Goal: Task Accomplishment & Management: Complete application form

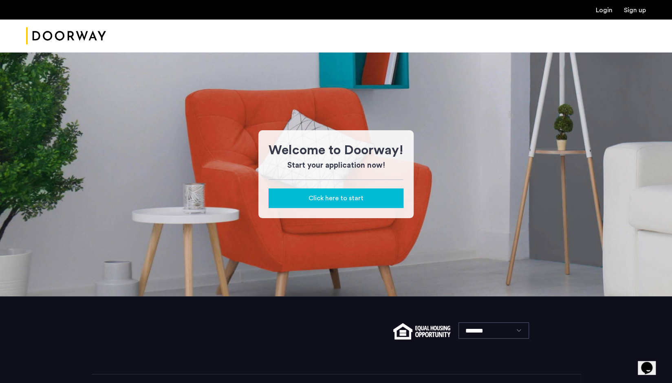
click at [336, 194] on span "Click here to start" at bounding box center [335, 199] width 55 height 10
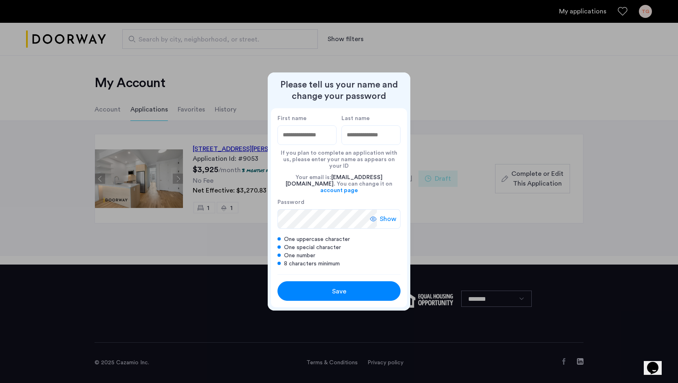
click at [292, 143] on input "First name" at bounding box center [306, 135] width 59 height 20
type input "***"
type input "*********"
click at [385, 214] on span "Show" at bounding box center [388, 219] width 17 height 10
click at [336, 287] on span "Save" at bounding box center [339, 292] width 14 height 10
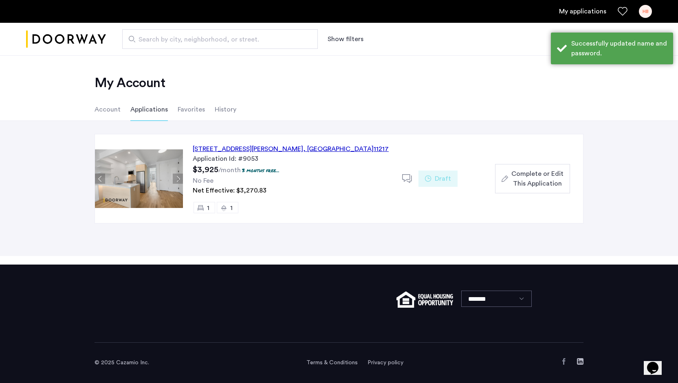
click at [303, 190] on div "Net Effective: $3,270.83" at bounding box center [293, 191] width 200 height 10
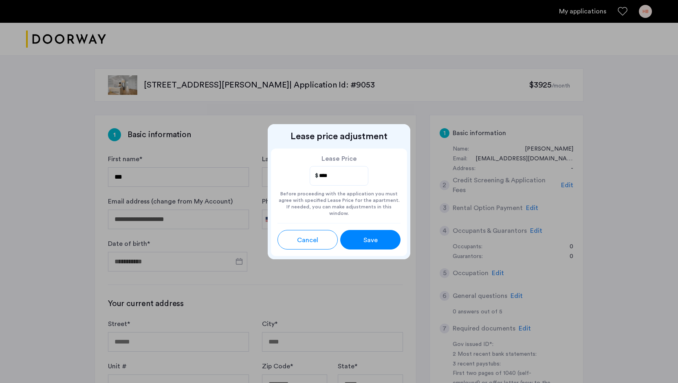
click at [303, 238] on span "Cancel" at bounding box center [307, 240] width 21 height 10
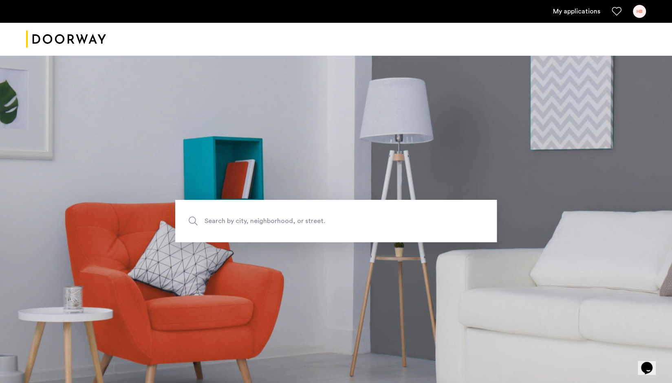
click at [585, 12] on link "My applications" at bounding box center [576, 12] width 47 height 10
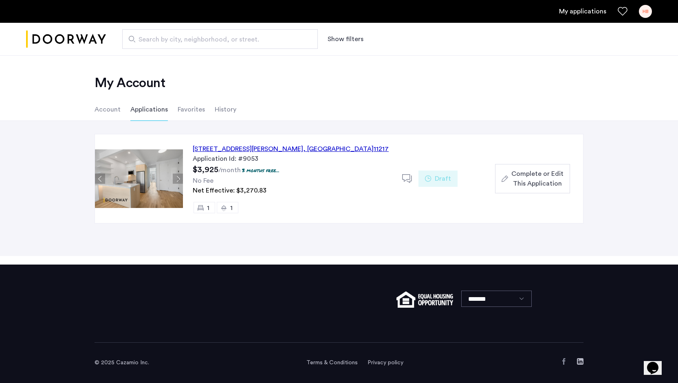
click at [261, 147] on div "[STREET_ADDRESS][PERSON_NAME]" at bounding box center [291, 149] width 196 height 10
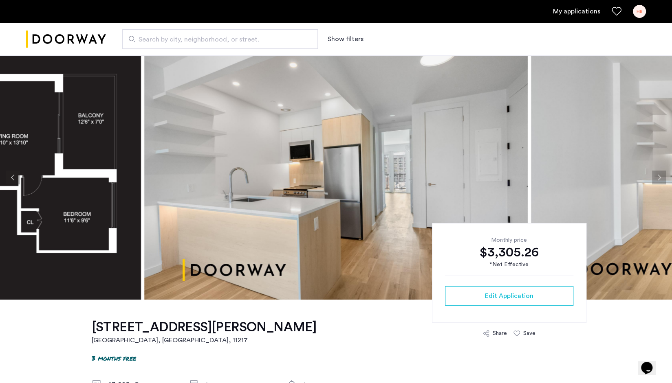
click at [13, 176] on button "Previous apartment" at bounding box center [13, 178] width 14 height 14
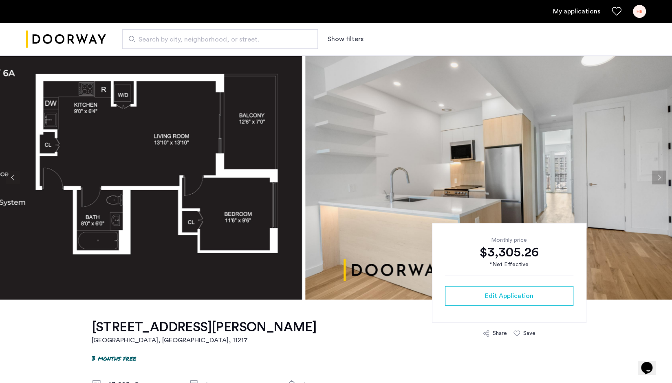
drag, startPoint x: 358, startPoint y: 162, endPoint x: 117, endPoint y: 149, distance: 242.4
click at [117, 149] on img at bounding box center [110, 177] width 383 height 244
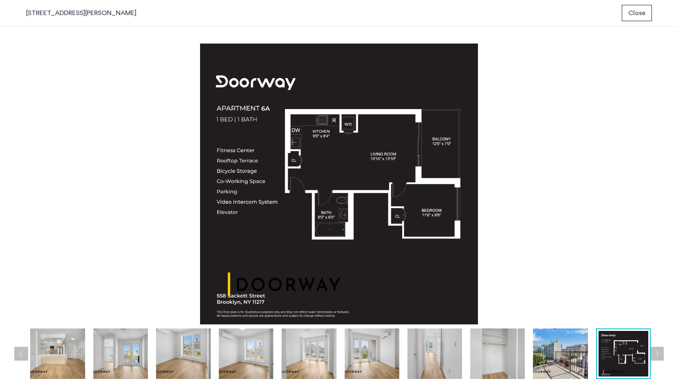
click at [68, 356] on img at bounding box center [57, 354] width 55 height 51
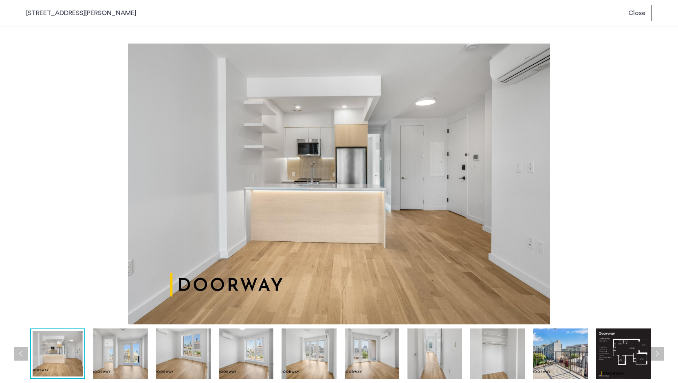
click at [135, 360] on img at bounding box center [120, 354] width 55 height 51
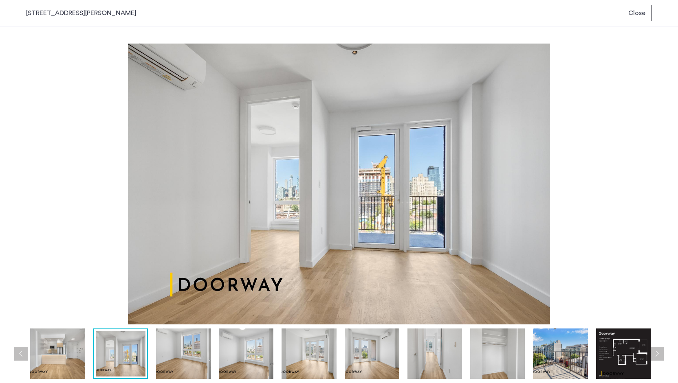
click at [186, 359] on img at bounding box center [183, 354] width 55 height 51
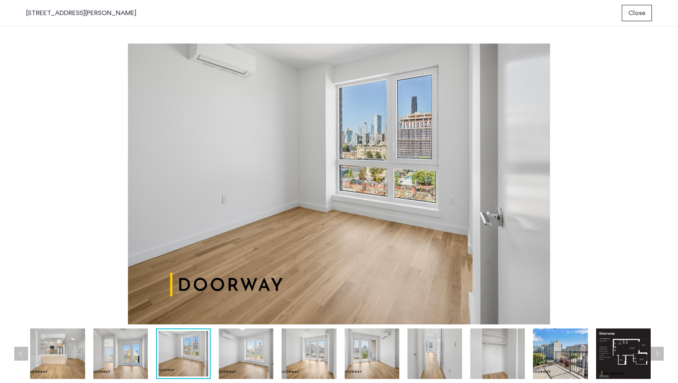
click at [240, 372] on img at bounding box center [246, 354] width 55 height 51
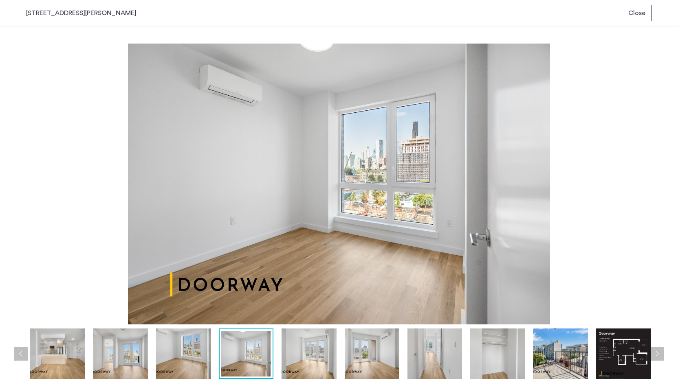
click at [314, 360] on img at bounding box center [308, 354] width 55 height 51
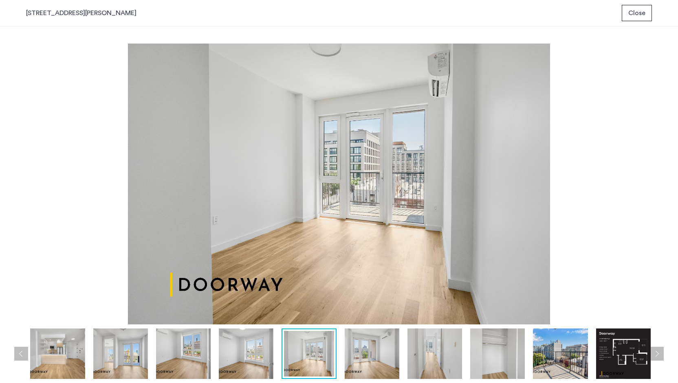
click at [376, 363] on img at bounding box center [372, 354] width 55 height 51
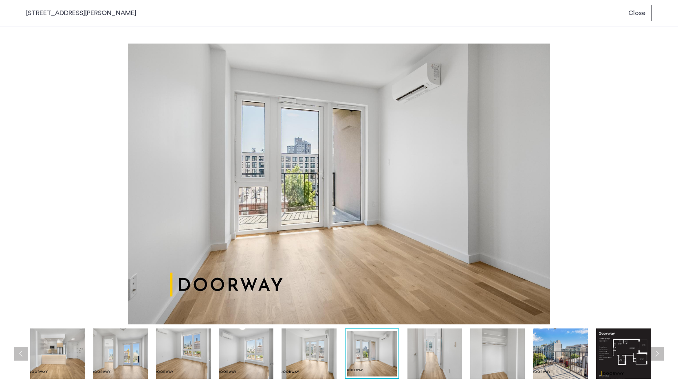
click at [442, 358] on img at bounding box center [434, 354] width 55 height 51
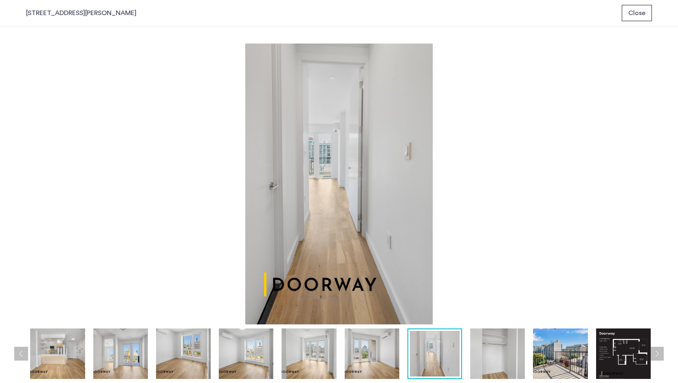
click at [488, 358] on img at bounding box center [497, 354] width 55 height 51
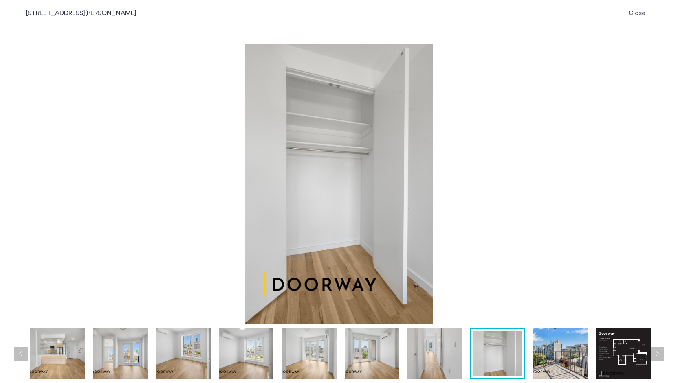
click at [572, 361] on img at bounding box center [560, 354] width 55 height 51
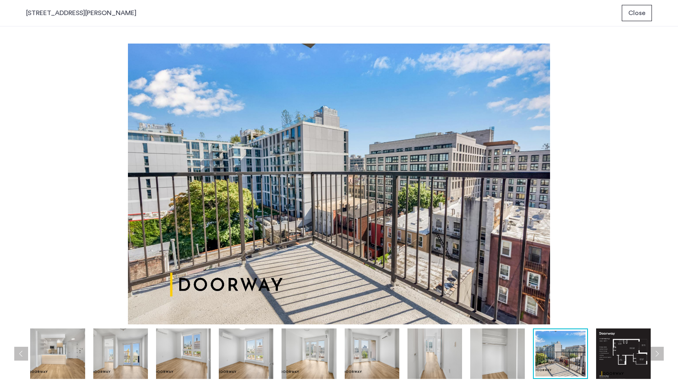
click at [638, 355] on img at bounding box center [623, 354] width 55 height 51
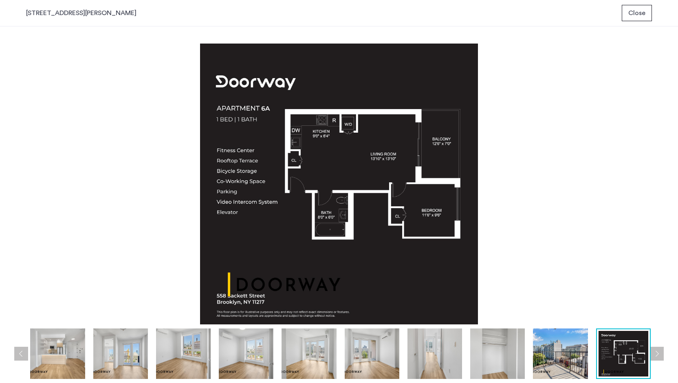
click at [659, 356] on button "Next apartment" at bounding box center [657, 354] width 14 height 14
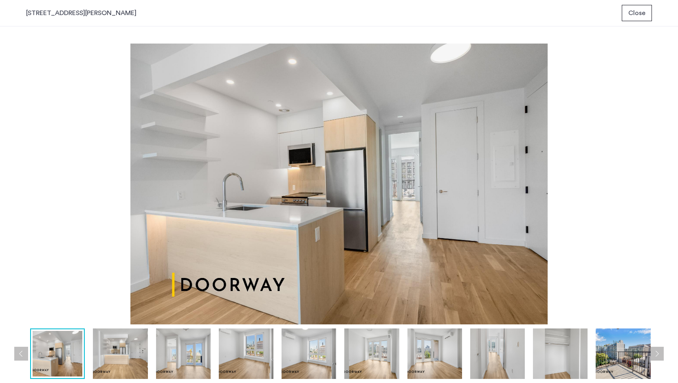
click at [629, 345] on img at bounding box center [623, 354] width 55 height 51
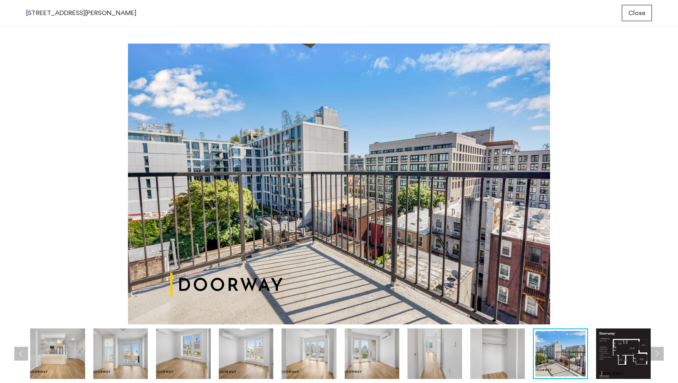
click at [634, 352] on img at bounding box center [623, 354] width 55 height 51
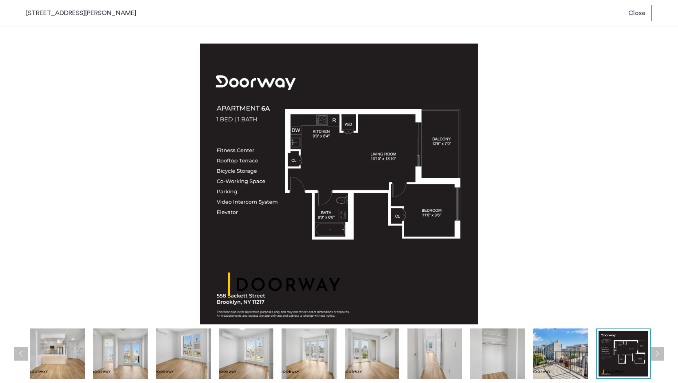
click at [637, 11] on span "Close" at bounding box center [636, 13] width 17 height 10
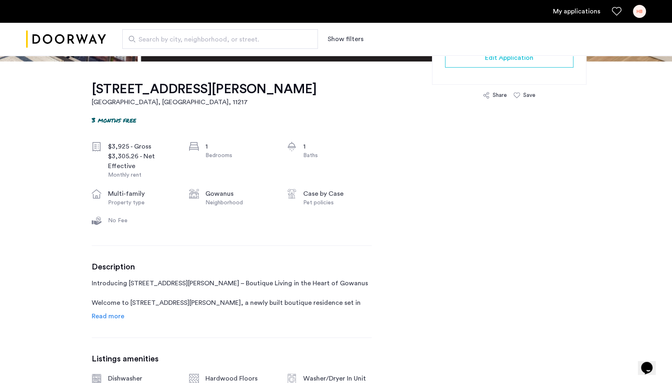
scroll to position [244, 0]
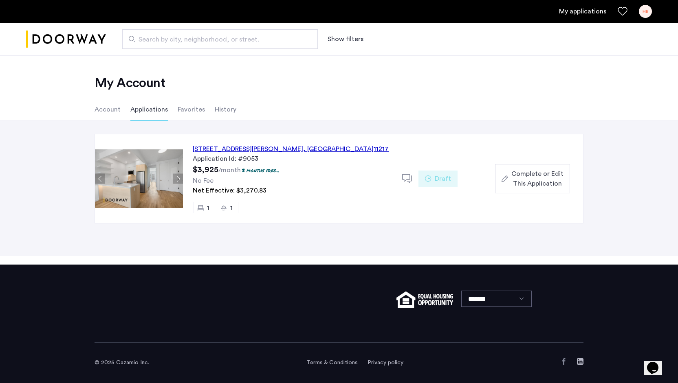
click at [257, 146] on div "[STREET_ADDRESS][PERSON_NAME]" at bounding box center [291, 149] width 196 height 10
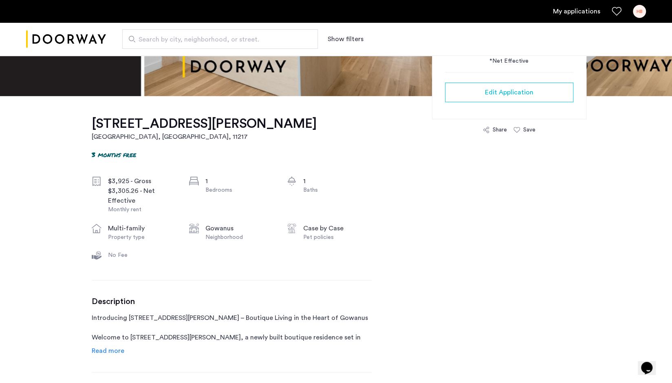
scroll to position [81, 0]
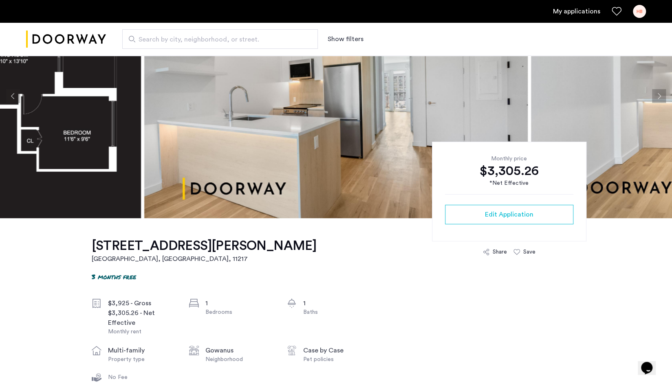
click at [510, 173] on div "$3,305.26" at bounding box center [509, 171] width 128 height 16
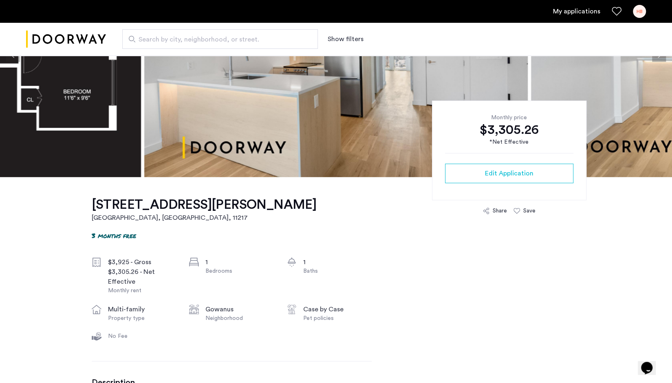
scroll to position [122, 0]
click at [97, 263] on icon at bounding box center [97, 263] width 10 height 10
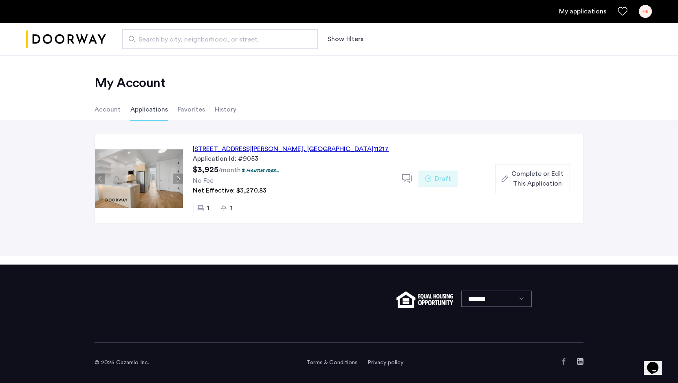
click at [307, 150] on span ", [GEOGRAPHIC_DATA]" at bounding box center [338, 149] width 70 height 7
click at [543, 179] on span "Complete or Edit This Application" at bounding box center [537, 179] width 52 height 20
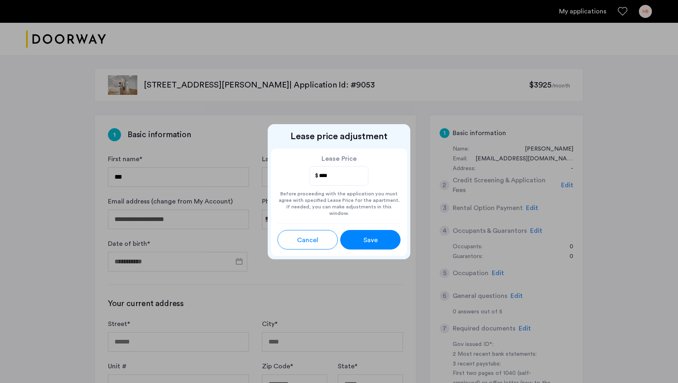
click at [370, 241] on span "Save" at bounding box center [370, 240] width 14 height 10
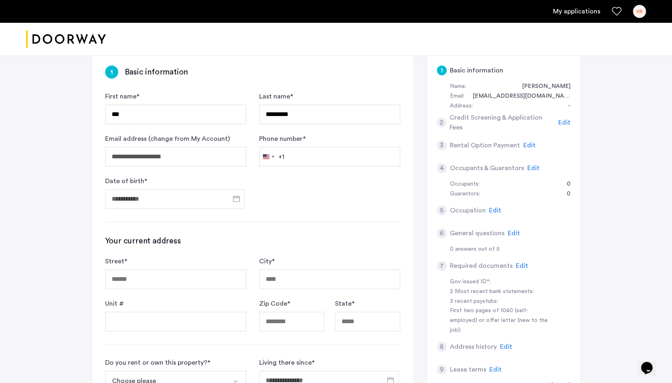
scroll to position [81, 0]
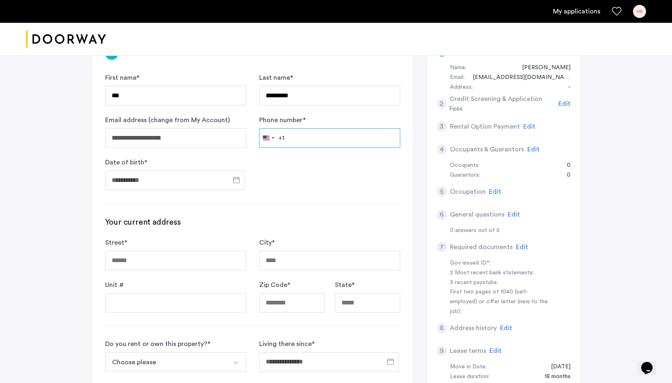
click at [314, 137] on input "Phone number *" at bounding box center [329, 138] width 141 height 20
type input "**********"
click at [294, 185] on form "**********" at bounding box center [252, 131] width 295 height 117
click at [235, 178] on span "Open calendar" at bounding box center [236, 180] width 20 height 20
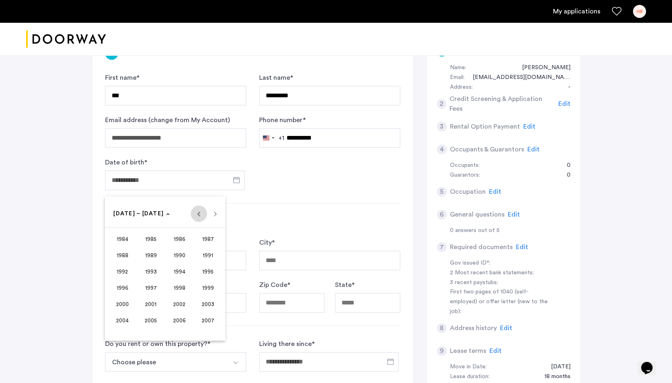
click at [200, 216] on span "Previous 24 years" at bounding box center [199, 214] width 16 height 16
click at [122, 305] on span "1976" at bounding box center [123, 304] width 26 height 15
click at [126, 270] on span "MAY" at bounding box center [123, 271] width 26 height 15
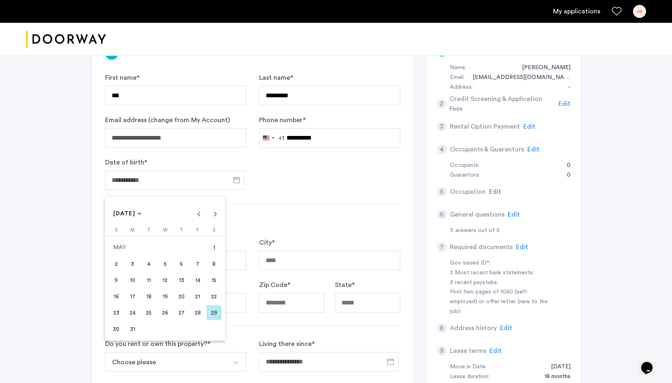
click at [211, 263] on span "8" at bounding box center [214, 264] width 15 height 15
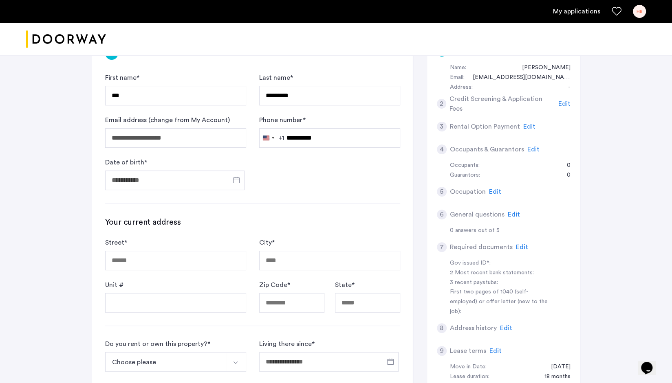
type input "**********"
click at [155, 262] on input "Street *" at bounding box center [175, 261] width 141 height 20
click at [322, 181] on form "**********" at bounding box center [252, 131] width 295 height 117
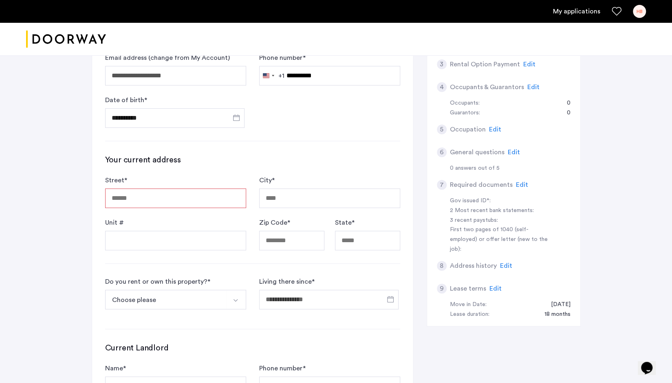
scroll to position [163, 0]
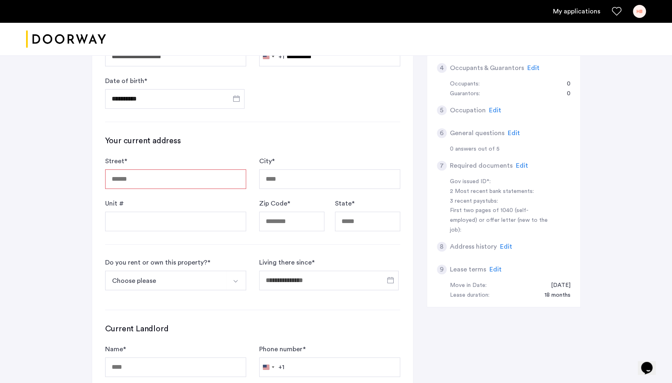
click at [169, 280] on button "Choose please" at bounding box center [166, 281] width 122 height 20
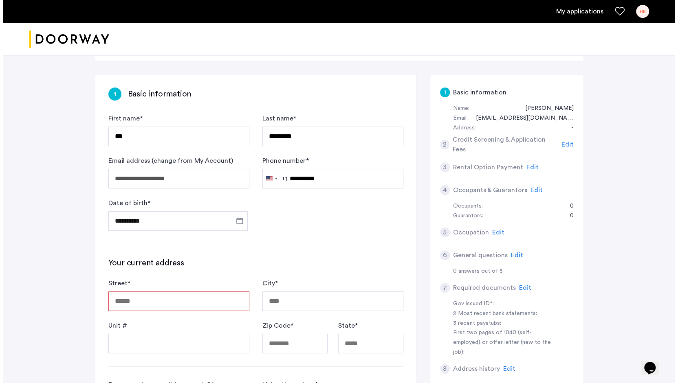
scroll to position [0, 0]
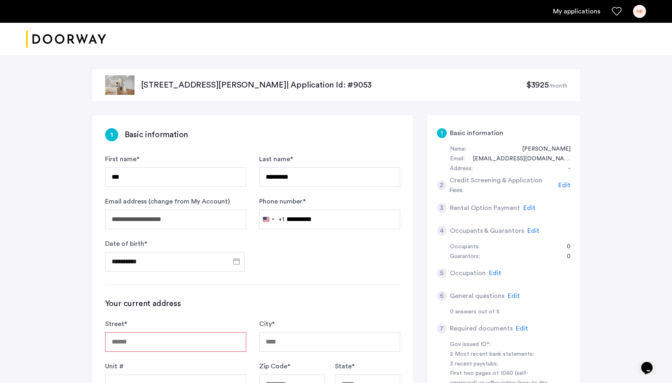
click at [574, 9] on link "My applications" at bounding box center [576, 12] width 47 height 10
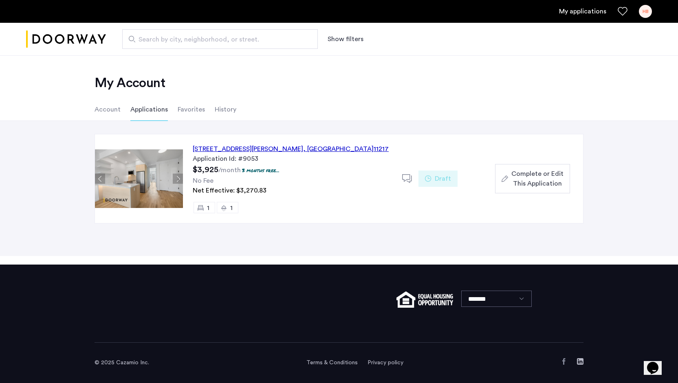
click at [273, 150] on div "558 Sackett Street, Unit 6A, Brooklyn , NY 11217" at bounding box center [291, 149] width 196 height 10
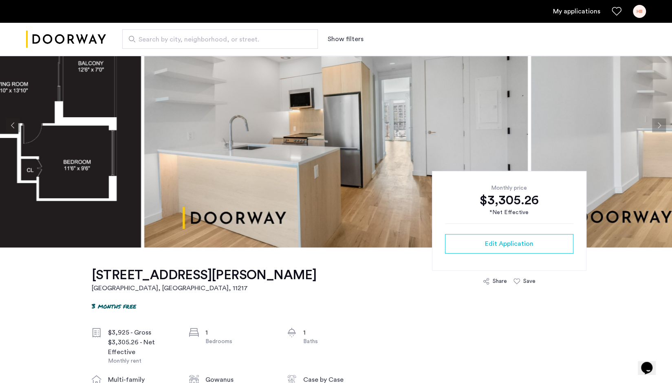
scroll to position [81, 0]
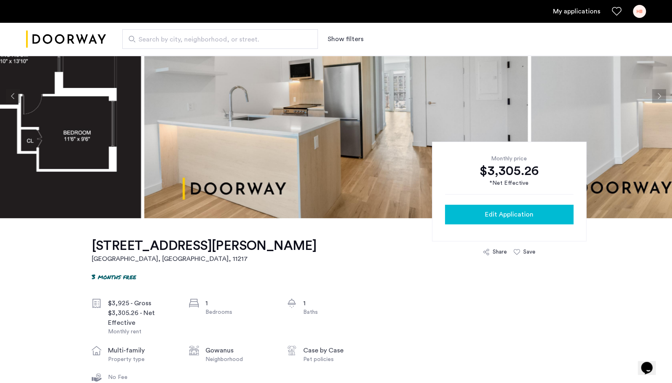
click at [506, 215] on span "Edit Application" at bounding box center [509, 215] width 48 height 10
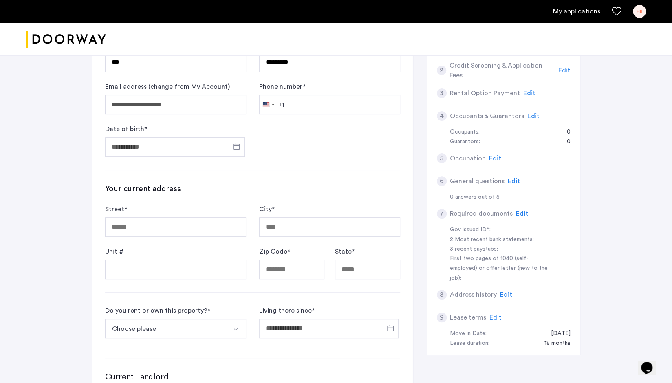
scroll to position [41, 0]
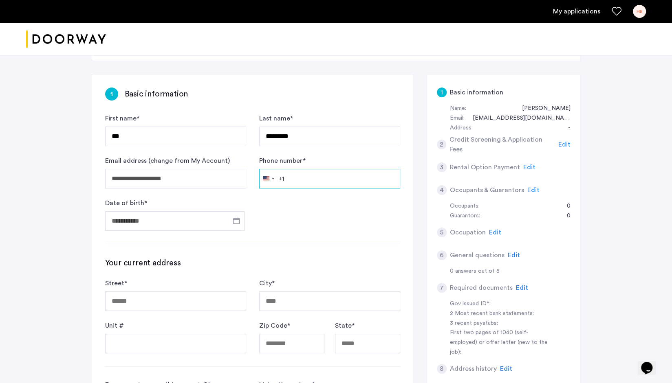
click at [301, 174] on input "Phone number *" at bounding box center [329, 179] width 141 height 20
type input "**********"
click at [162, 221] on input "Date of birth *" at bounding box center [174, 221] width 139 height 20
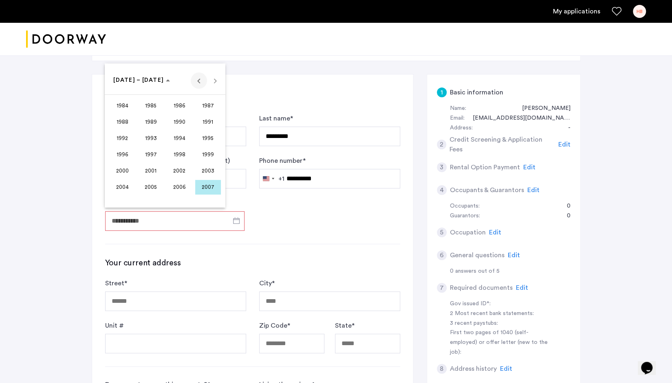
click at [198, 82] on span "Previous 24 years" at bounding box center [199, 81] width 16 height 16
click at [121, 169] on span "1976" at bounding box center [123, 171] width 26 height 15
click at [117, 134] on span "MAY" at bounding box center [123, 138] width 26 height 15
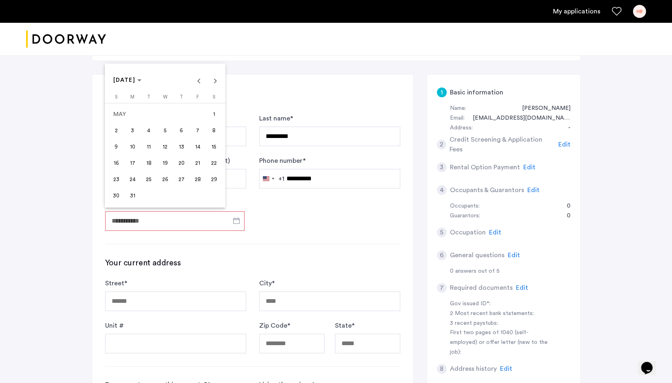
click at [218, 129] on span "8" at bounding box center [214, 130] width 15 height 15
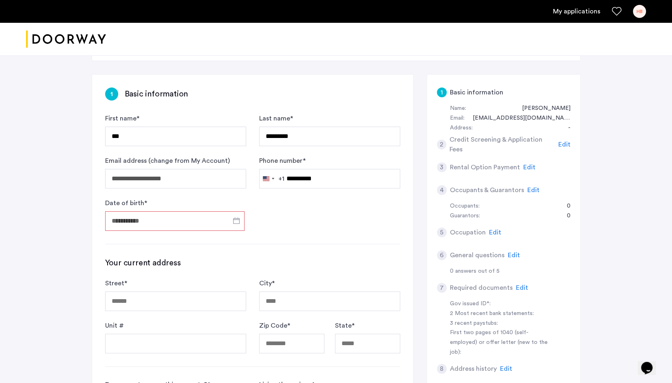
type input "**********"
click at [141, 300] on input "Street *" at bounding box center [175, 302] width 141 height 20
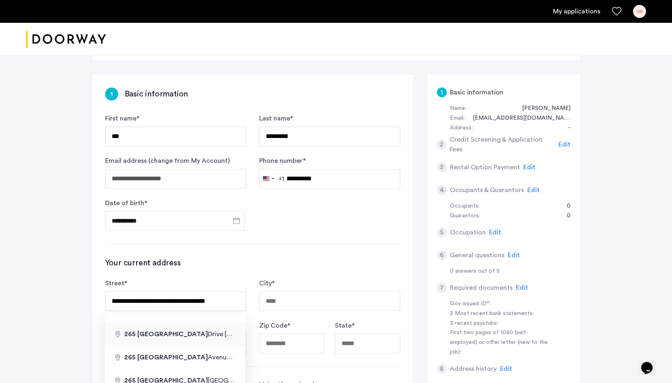
type input "**********"
type input "********"
type input "*****"
type input "**"
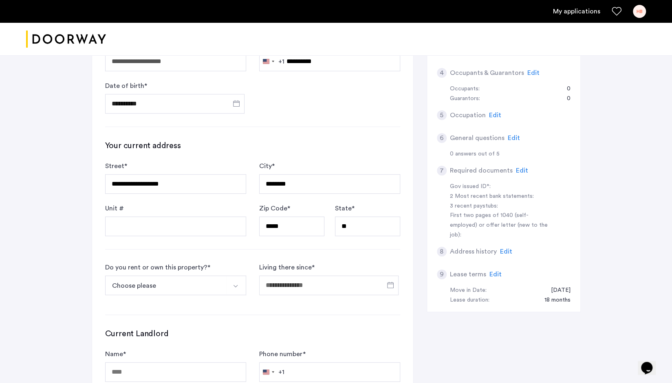
scroll to position [163, 0]
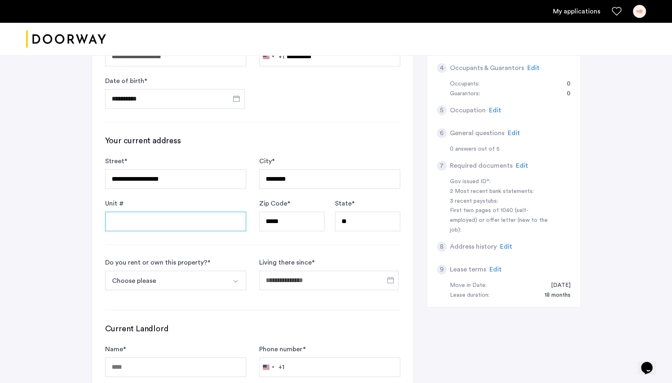
click at [147, 221] on input "Unit #" at bounding box center [175, 222] width 141 height 20
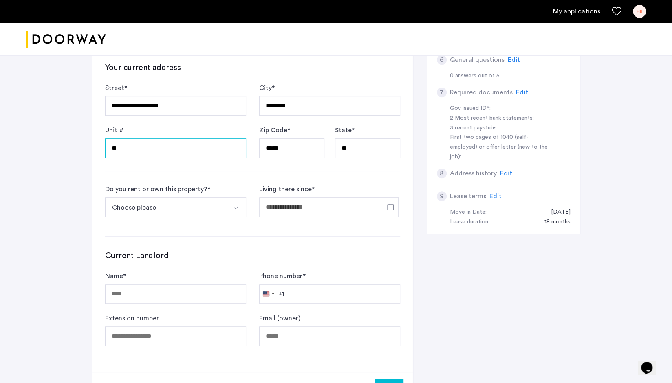
scroll to position [244, 0]
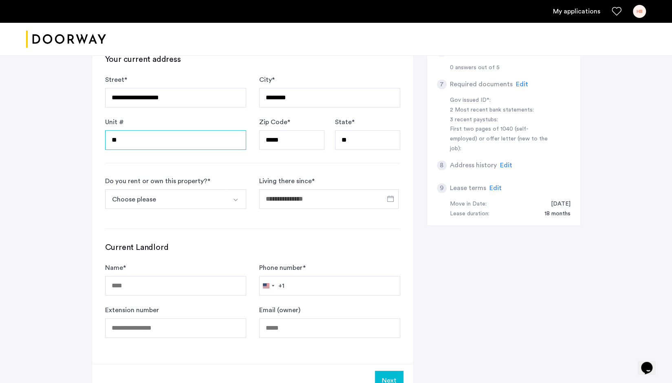
type input "**"
click at [160, 202] on button "Choose please" at bounding box center [166, 199] width 122 height 20
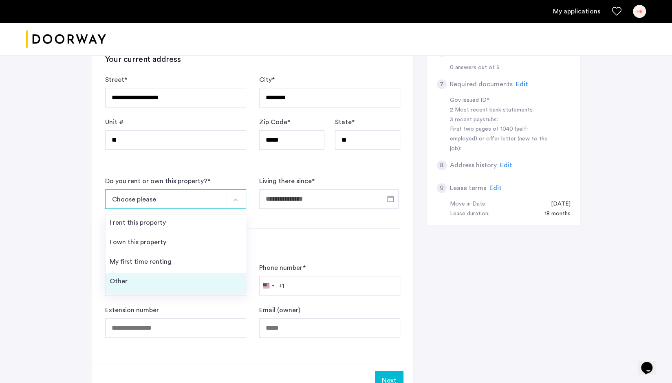
click at [141, 282] on li "Other" at bounding box center [176, 283] width 140 height 20
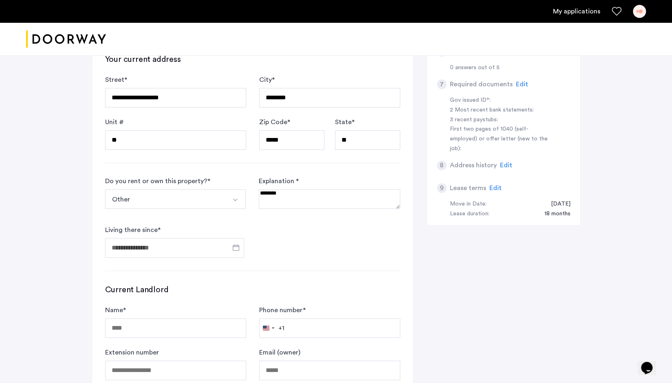
click at [282, 201] on textarea at bounding box center [329, 199] width 141 height 20
type textarea "*"
type textarea "**********"
click at [152, 246] on input "Living there since *" at bounding box center [174, 248] width 139 height 20
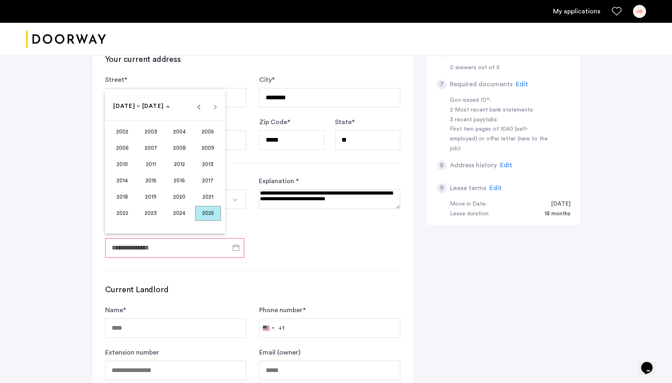
click at [212, 213] on span "2025" at bounding box center [208, 213] width 26 height 15
click at [119, 181] on span "SEP" at bounding box center [123, 181] width 26 height 15
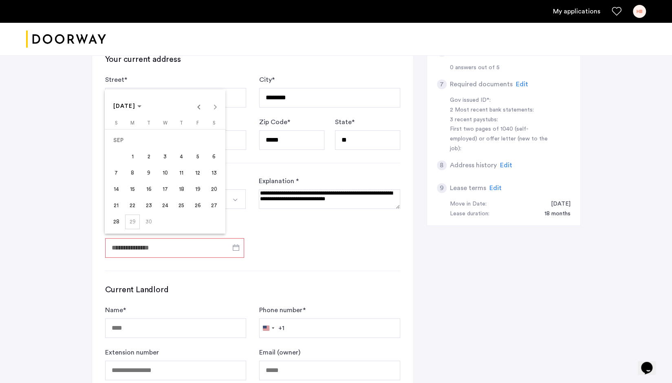
click at [134, 154] on span "1" at bounding box center [132, 157] width 15 height 15
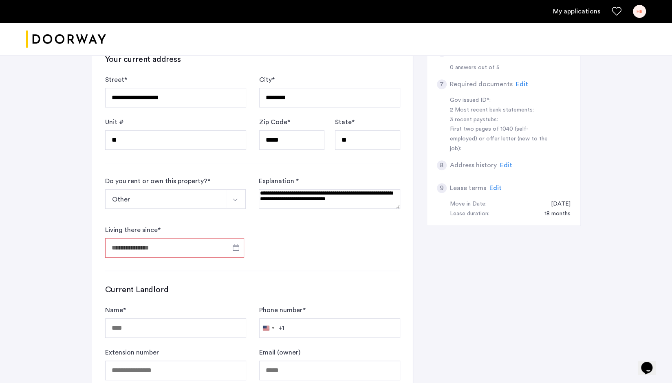
type input "**********"
click at [332, 242] on form "**********" at bounding box center [252, 216] width 295 height 81
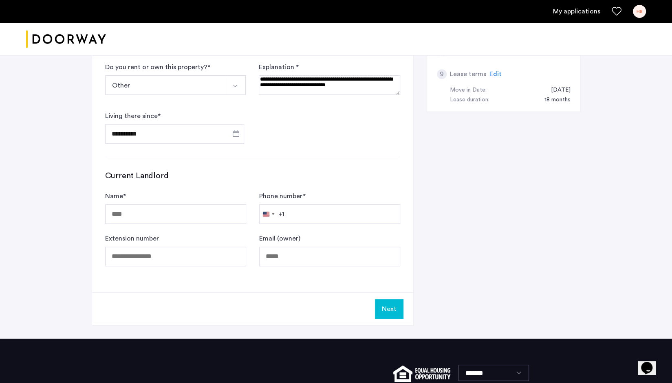
scroll to position [367, 0]
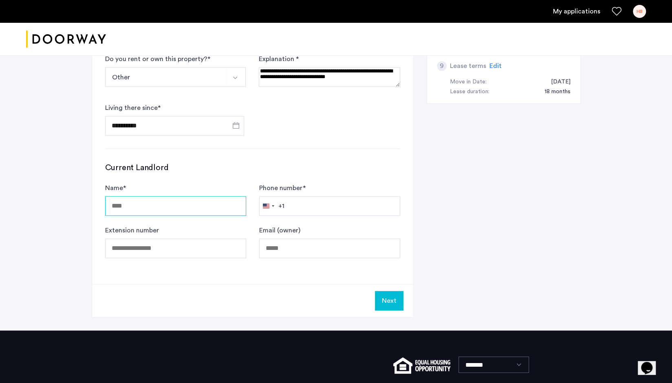
click at [147, 201] on input "Name *" at bounding box center [175, 206] width 141 height 20
type input "***"
click at [228, 290] on div "Next" at bounding box center [252, 300] width 321 height 33
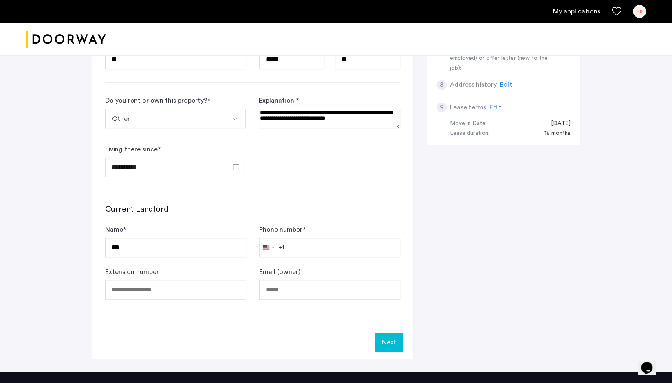
scroll to position [326, 0]
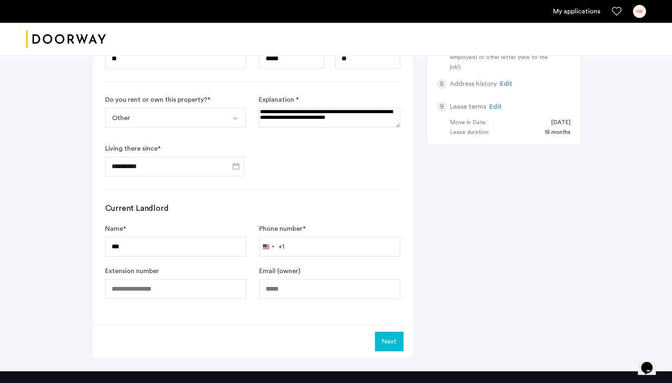
click at [387, 335] on button "Next" at bounding box center [389, 342] width 29 height 20
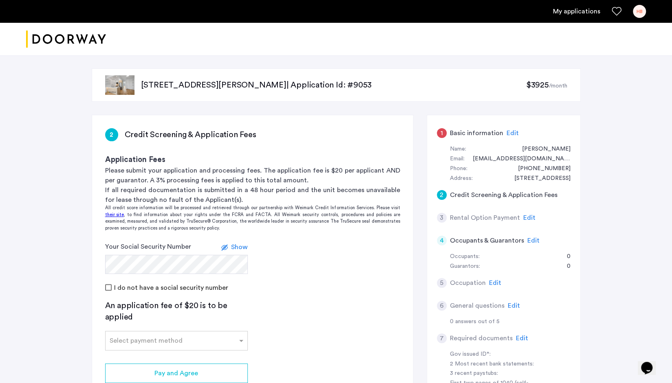
click at [243, 244] on span "Show" at bounding box center [239, 247] width 17 height 7
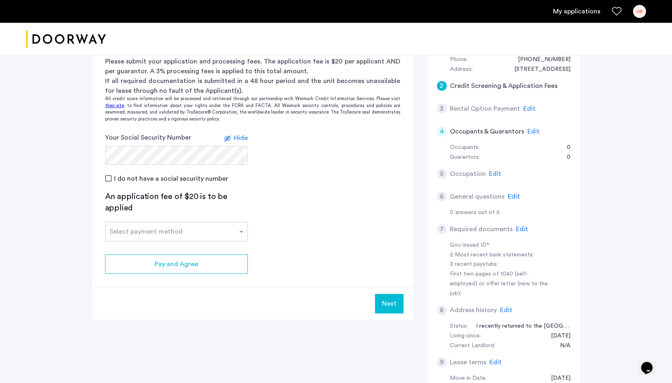
scroll to position [122, 0]
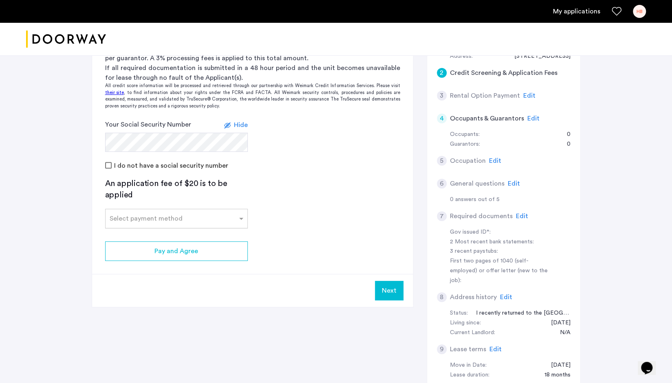
click at [159, 220] on div at bounding box center [177, 216] width 142 height 10
click at [145, 237] on div "Credit Card" at bounding box center [177, 237] width 142 height 16
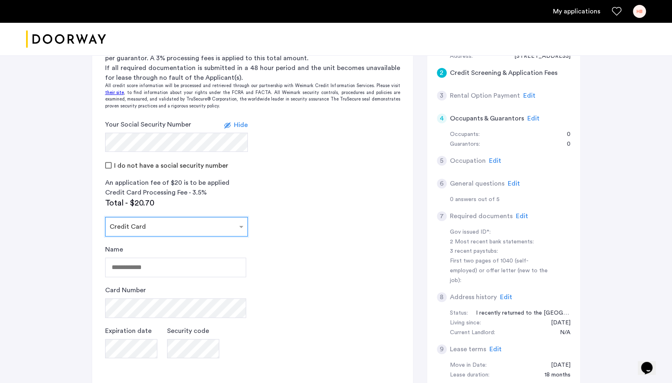
click at [319, 173] on app-credit-screening "2 Credit Screening & Application Fees Application Fees Please submit your appli…" at bounding box center [252, 223] width 321 height 460
click at [138, 270] on input "Name" at bounding box center [175, 268] width 141 height 20
type input "**********"
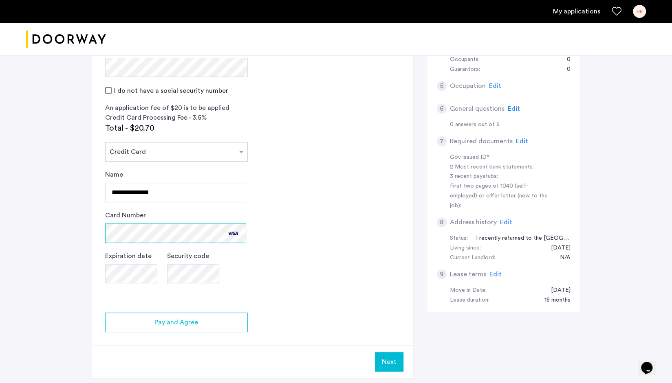
scroll to position [204, 0]
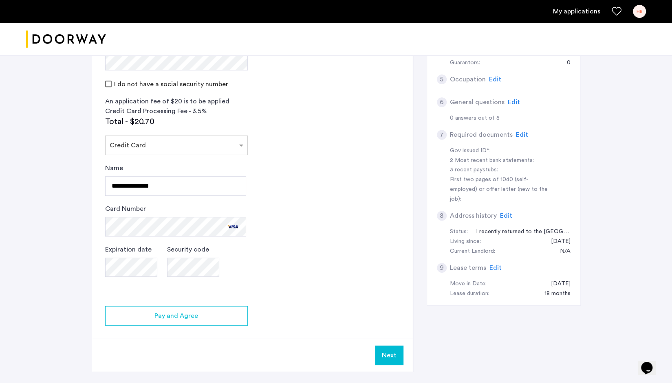
click at [318, 200] on app-credit-screening "2 Credit Screening & Application Fees Application Fees Please submit your appli…" at bounding box center [252, 142] width 321 height 460
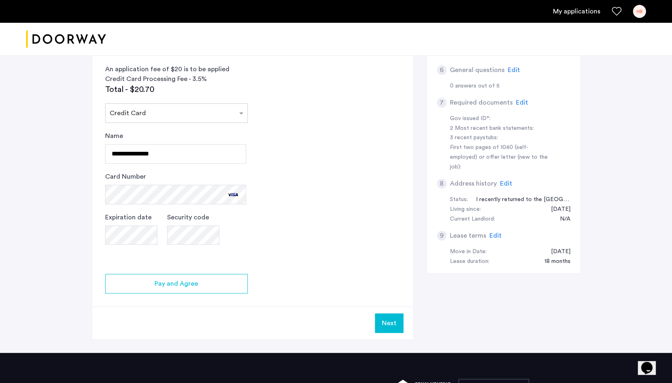
scroll to position [285, 0]
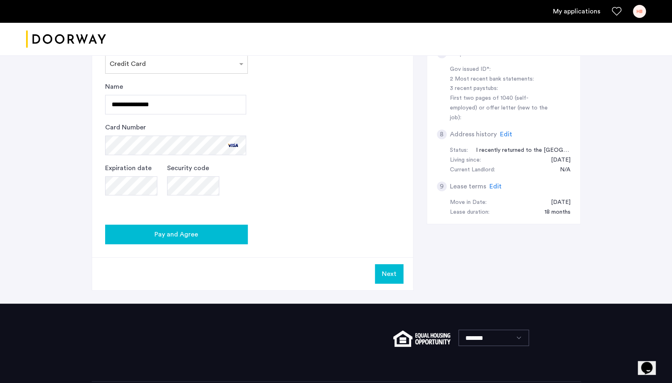
click at [174, 235] on span "Pay and Agree" at bounding box center [176, 235] width 44 height 10
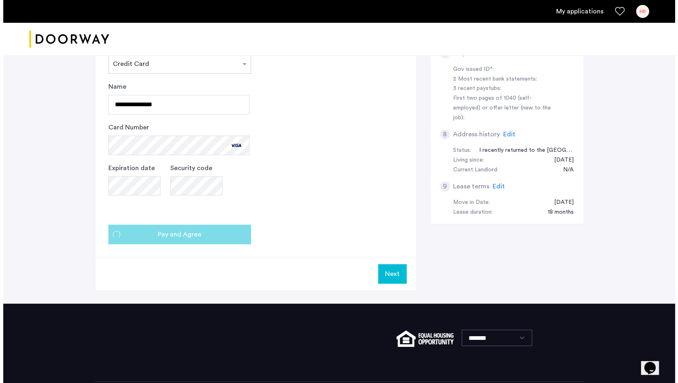
scroll to position [0, 0]
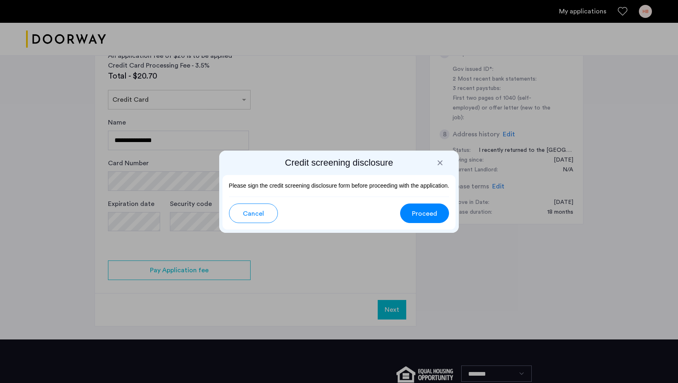
click at [422, 213] on span "Proceed" at bounding box center [424, 214] width 25 height 10
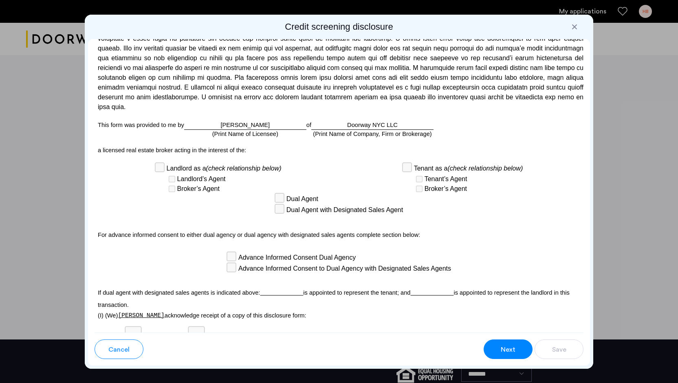
scroll to position [2180, 0]
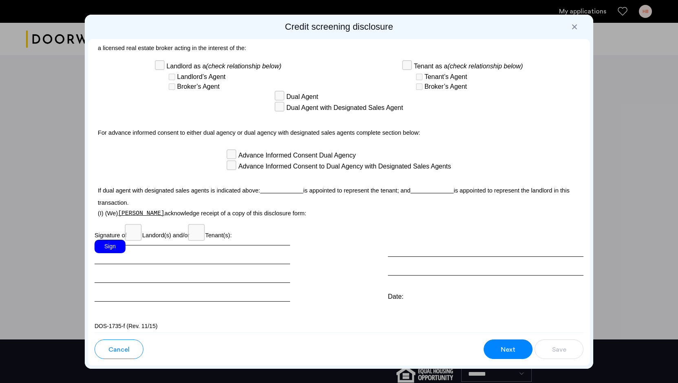
click at [110, 242] on div "Sign" at bounding box center [110, 246] width 31 height 13
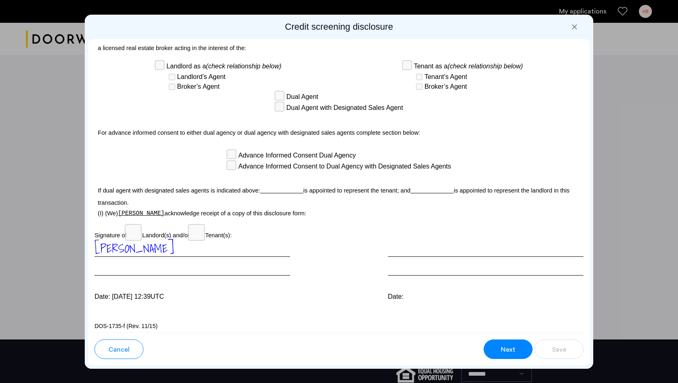
click at [511, 352] on span "Next" at bounding box center [508, 350] width 15 height 10
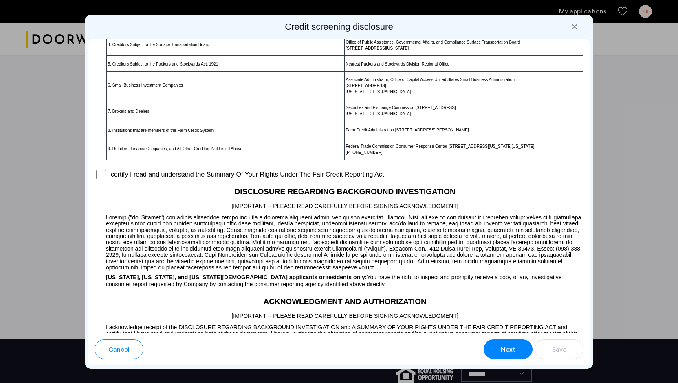
scroll to position [543, 0]
click at [101, 180] on div "I certify I read and understand the Summary Of Your Rights Under The Fair Credi…" at bounding box center [339, 175] width 489 height 12
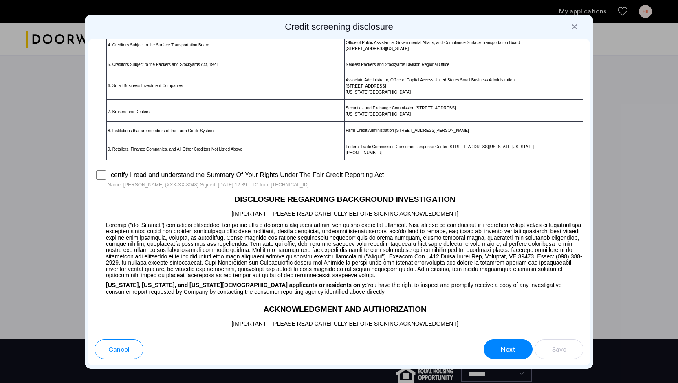
click at [517, 347] on button "Next" at bounding box center [508, 350] width 49 height 20
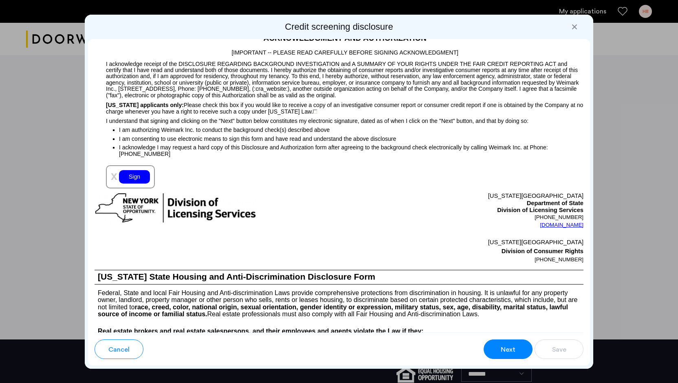
scroll to position [816, 0]
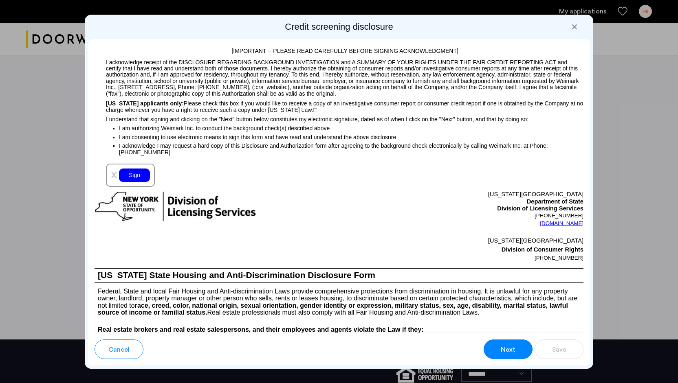
click at [133, 182] on div "Sign" at bounding box center [134, 175] width 31 height 13
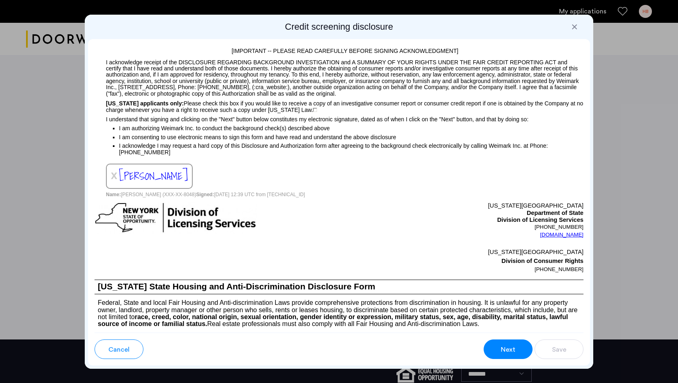
click at [500, 348] on div "Next" at bounding box center [507, 350] width 15 height 10
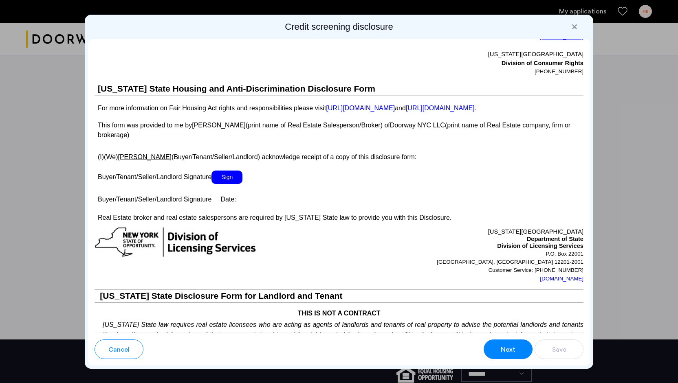
scroll to position [1379, 0]
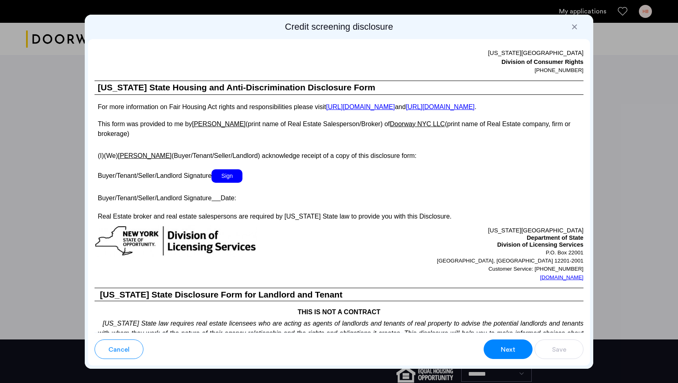
click at [227, 183] on span "Sign" at bounding box center [226, 175] width 31 height 13
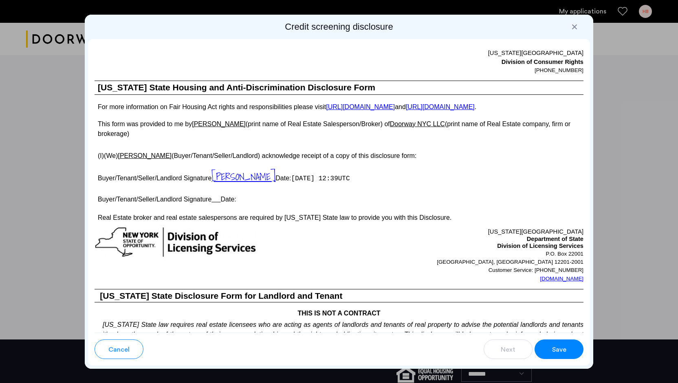
click at [561, 352] on span "Save" at bounding box center [559, 350] width 14 height 10
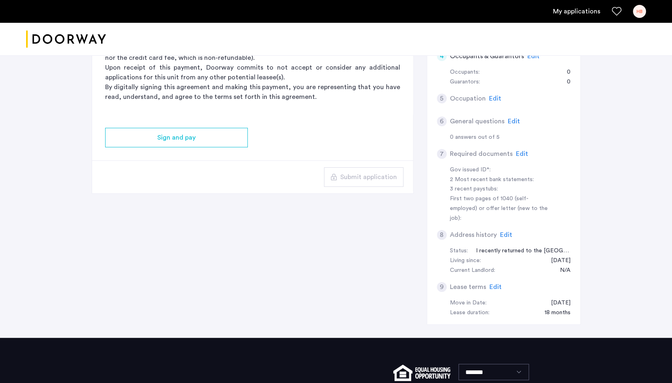
scroll to position [165, 0]
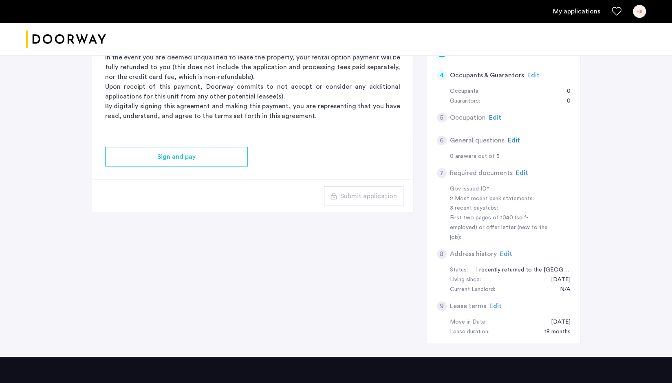
click at [624, 196] on div "558 Sackett Street, Unit 6A, Brooklyn, NY 11217 | Application Id: #9053 $3925 /…" at bounding box center [336, 123] width 672 height 467
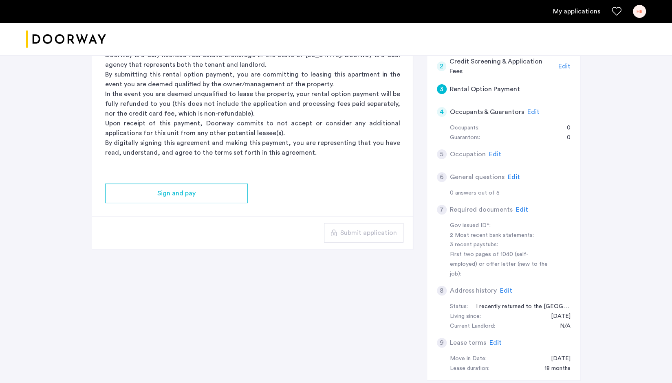
scroll to position [125, 0]
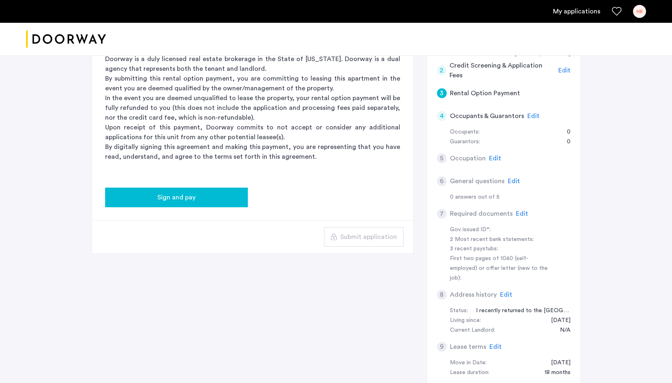
click at [183, 202] on button "Sign and pay" at bounding box center [176, 198] width 143 height 20
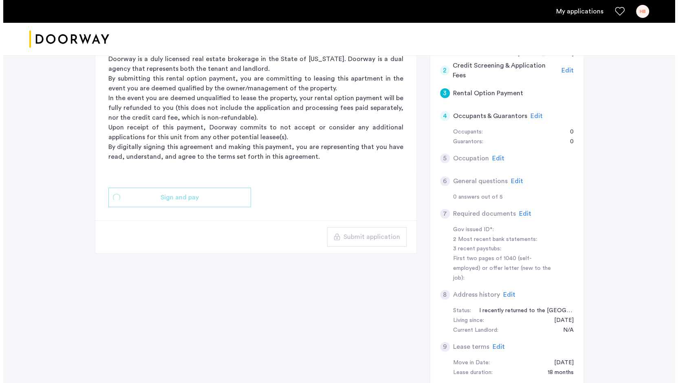
scroll to position [0, 0]
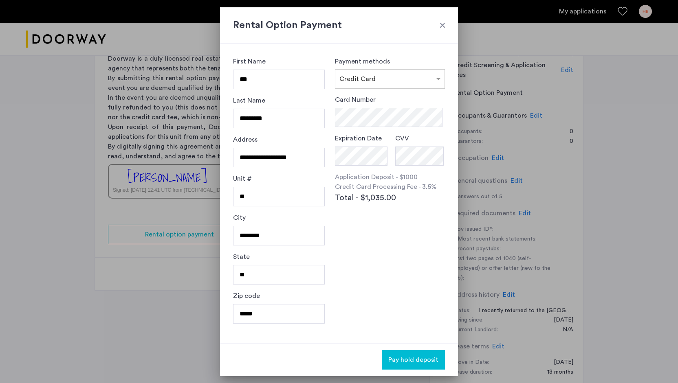
click at [442, 25] on div at bounding box center [442, 25] width 8 height 8
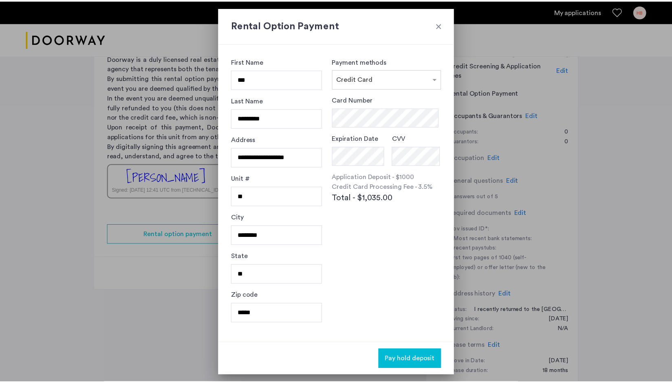
scroll to position [125, 0]
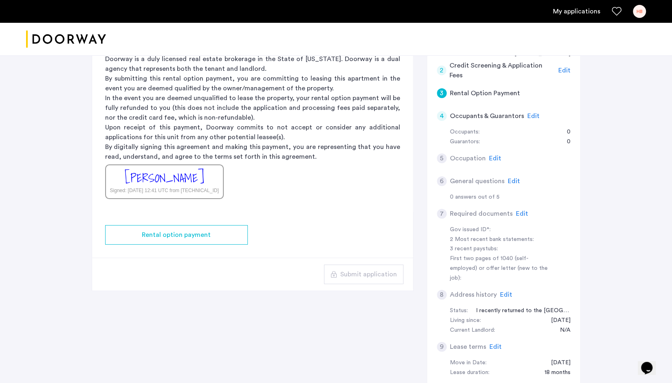
click at [209, 102] on p "In the event you are deemed unqualified to lease the property, your rental opti…" at bounding box center [252, 107] width 295 height 29
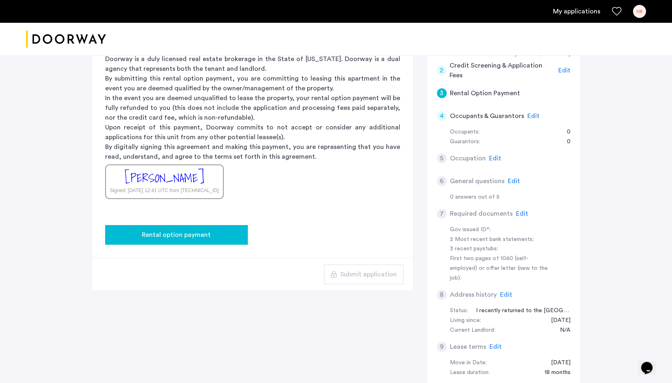
click at [174, 231] on span "Rental option payment" at bounding box center [176, 235] width 69 height 10
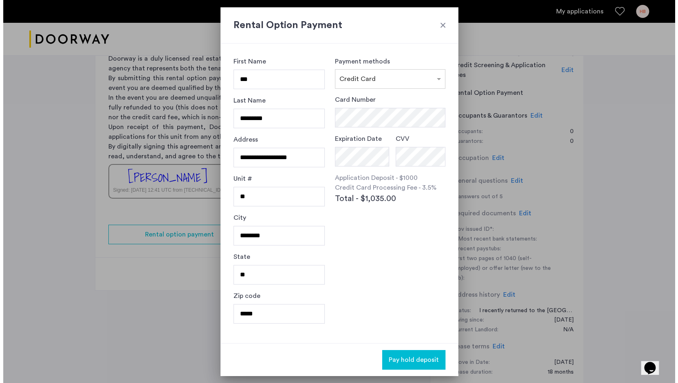
scroll to position [0, 0]
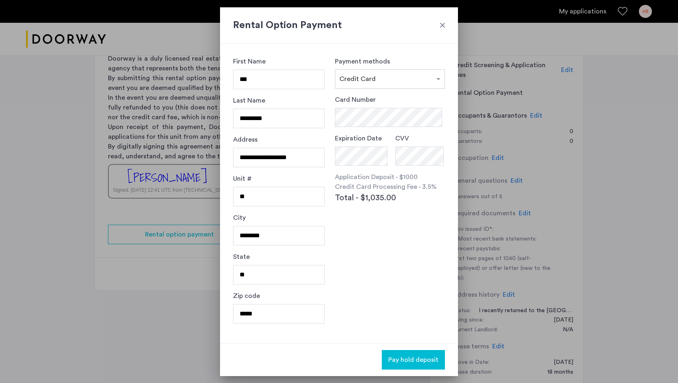
click at [440, 24] on div at bounding box center [442, 25] width 8 height 8
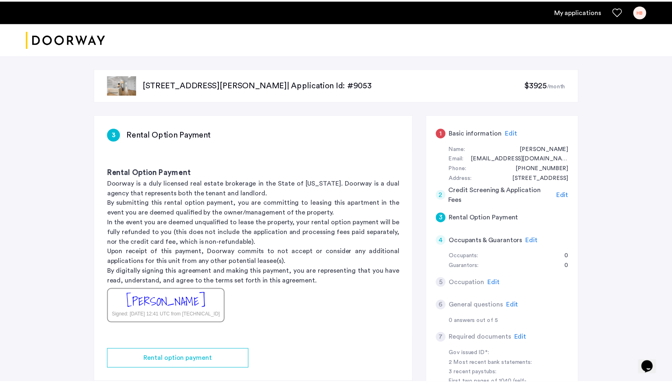
scroll to position [125, 0]
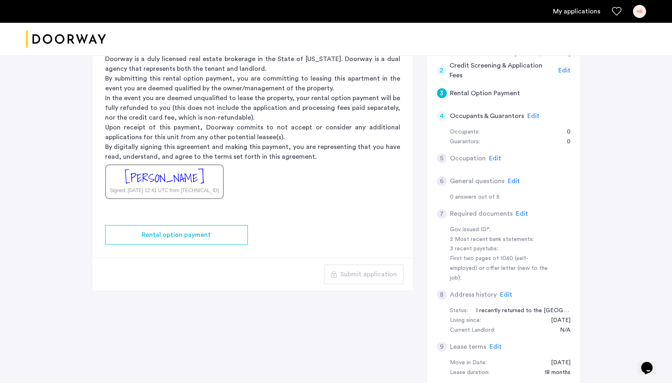
click at [180, 111] on p "In the event you are deemed unqualified to lease the property, your rental opti…" at bounding box center [252, 107] width 295 height 29
click at [334, 74] on p "By submitting this rental option payment, you are committing to leasing this ap…" at bounding box center [252, 84] width 295 height 20
click at [246, 84] on p "By submitting this rental option payment, you are committing to leasing this ap…" at bounding box center [252, 84] width 295 height 20
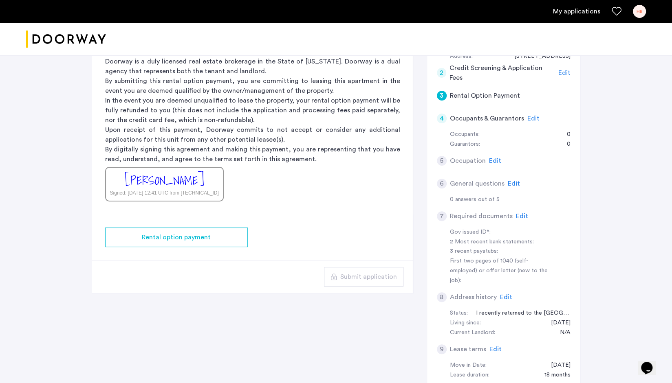
scroll to position [163, 0]
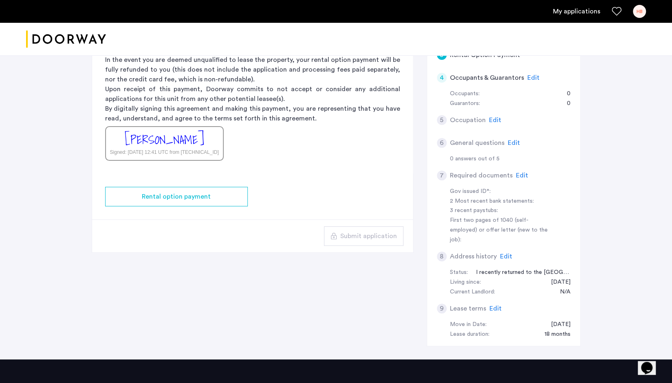
click at [289, 158] on div "Rental Option Payment Doorway is a duly licensed real estate brokerage in the S…" at bounding box center [252, 82] width 321 height 183
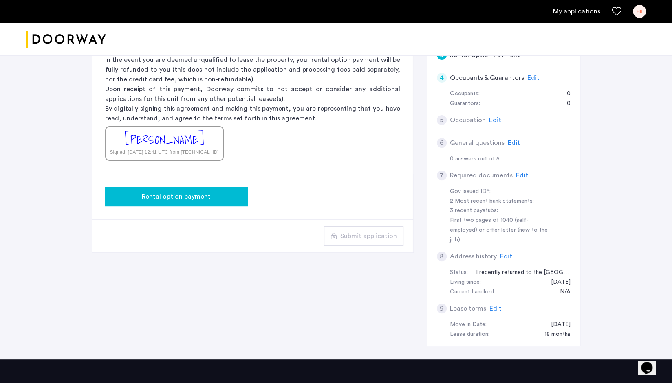
click at [200, 192] on span "Rental option payment" at bounding box center [176, 197] width 69 height 10
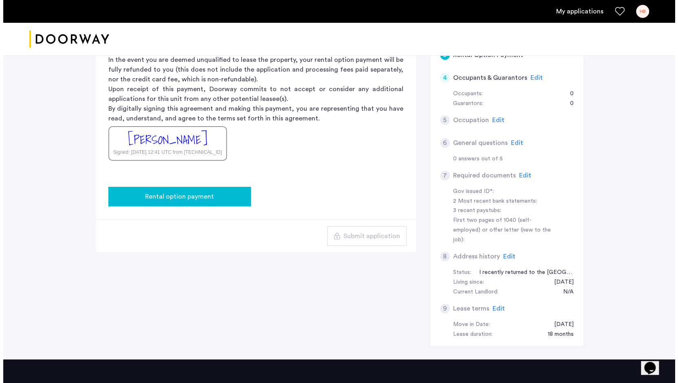
scroll to position [0, 0]
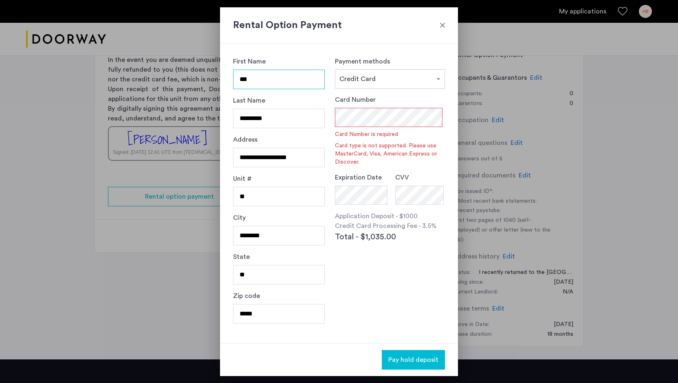
click at [273, 81] on input "***" at bounding box center [279, 80] width 92 height 20
type input "*****"
click at [288, 117] on input "*********" at bounding box center [279, 119] width 92 height 20
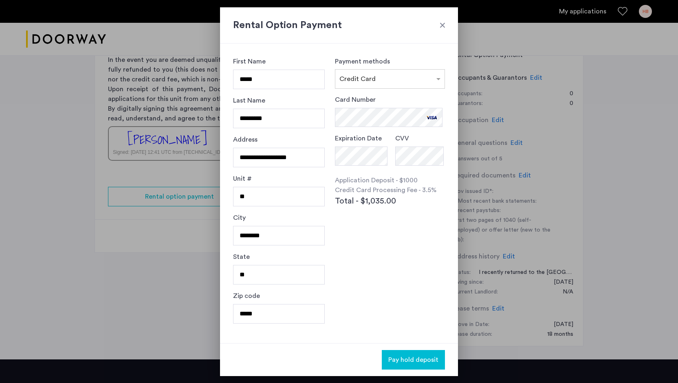
click at [394, 269] on div "Payment methods × Credit Card Card Number Expiration Date CVV Application Depos…" at bounding box center [390, 194] width 110 height 274
drag, startPoint x: 309, startPoint y: 159, endPoint x: 141, endPoint y: 163, distance: 167.5
click at [141, 163] on div "**********" at bounding box center [339, 191] width 678 height 383
type input "**********"
click at [266, 198] on input "**" at bounding box center [279, 197] width 92 height 20
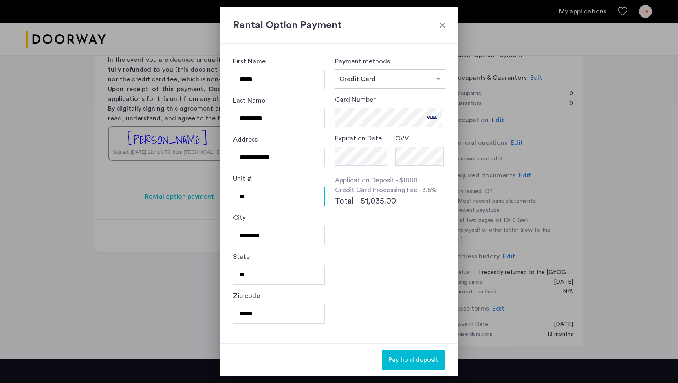
type input "*"
type input "**"
click at [406, 278] on div "Payment methods × Credit Card Card Number Expiration Date CVV Application Depos…" at bounding box center [390, 194] width 110 height 274
click at [281, 307] on input "*****" at bounding box center [279, 314] width 92 height 20
type input "*****"
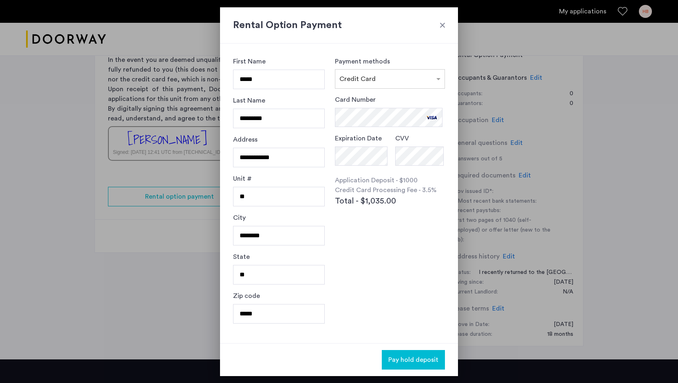
click at [371, 270] on div "Payment methods × Credit Card Card Number Expiration Date CVV Application Depos…" at bounding box center [390, 194] width 110 height 274
click at [420, 357] on span "Pay hold deposit" at bounding box center [413, 360] width 50 height 10
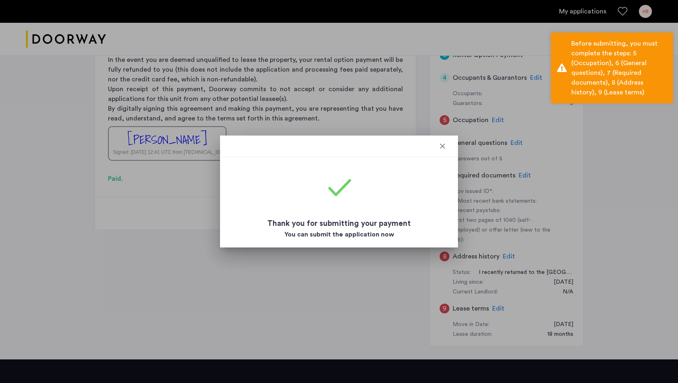
click at [372, 291] on div at bounding box center [339, 191] width 678 height 383
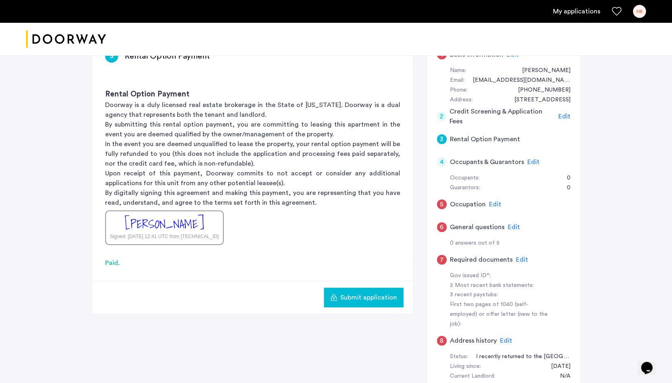
scroll to position [81, 0]
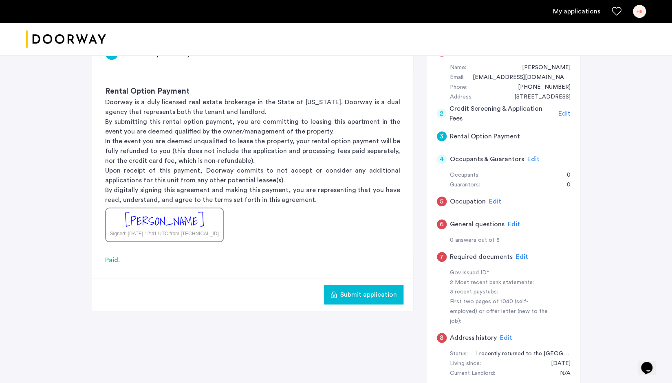
click at [561, 111] on span "Edit" at bounding box center [564, 113] width 12 height 7
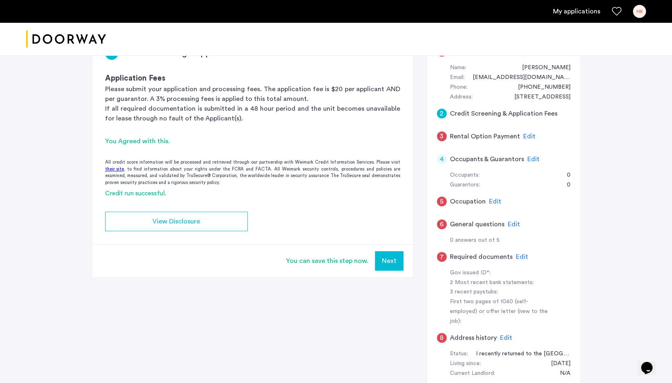
click at [525, 132] on div "Edit" at bounding box center [529, 137] width 12 height 10
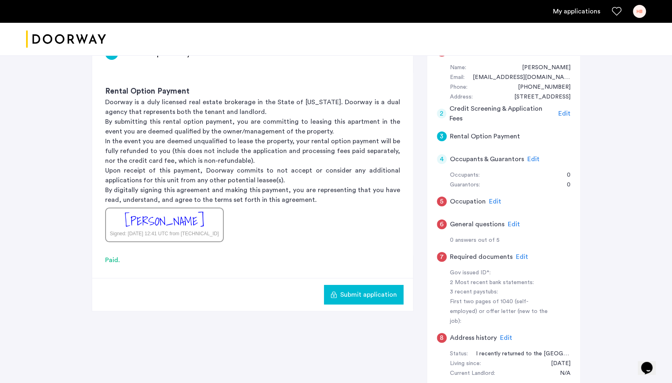
click at [532, 158] on span "Edit" at bounding box center [533, 159] width 12 height 7
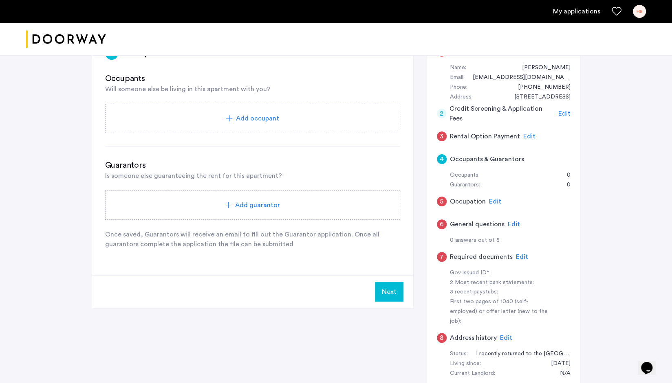
click at [254, 117] on span "Add occupant" at bounding box center [257, 119] width 43 height 10
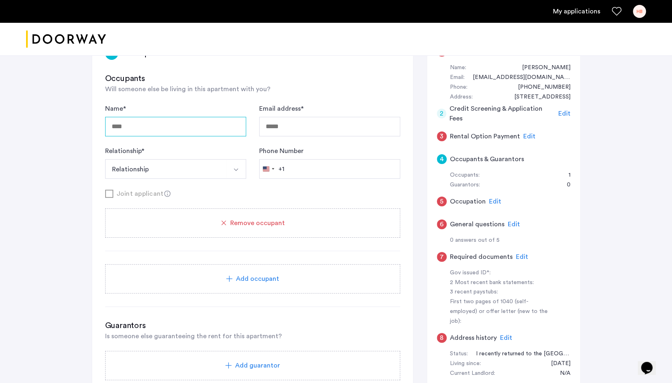
click at [149, 123] on input "Name *" at bounding box center [175, 127] width 141 height 20
type input "**********"
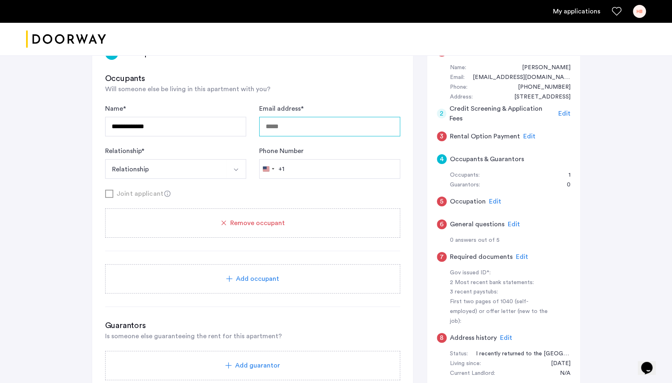
type input "**********"
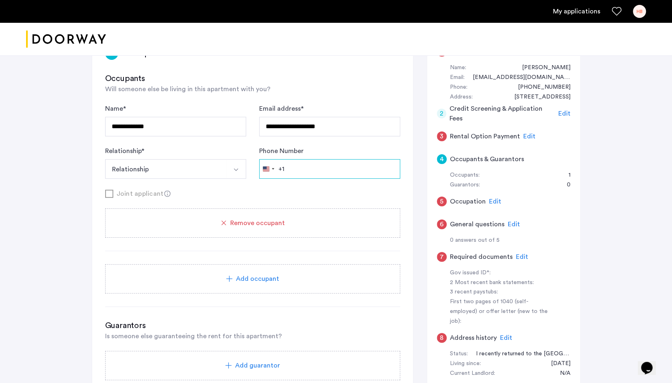
type input "**********"
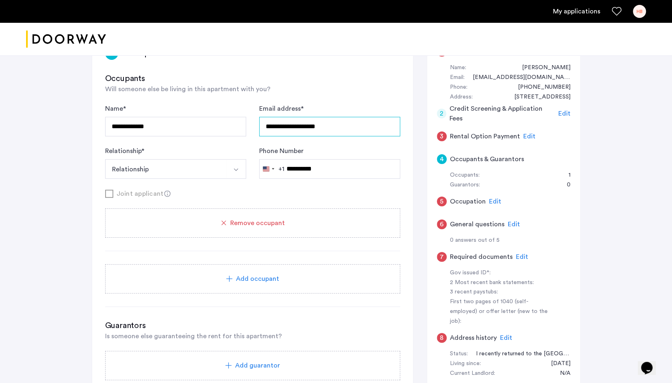
click at [358, 126] on input "**********" at bounding box center [329, 127] width 141 height 20
click at [141, 165] on button "Relationship" at bounding box center [166, 169] width 122 height 20
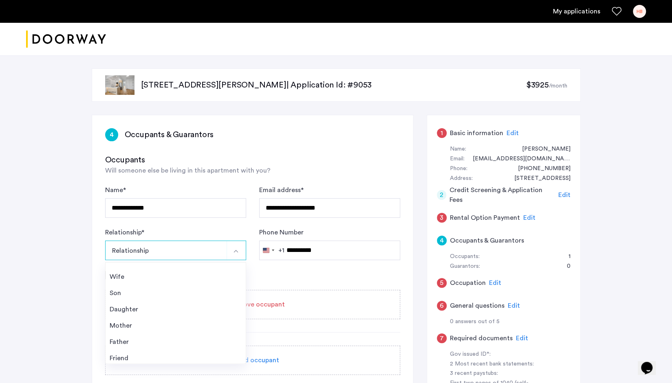
scroll to position [0, 0]
click at [59, 193] on div "**********" at bounding box center [336, 309] width 672 height 508
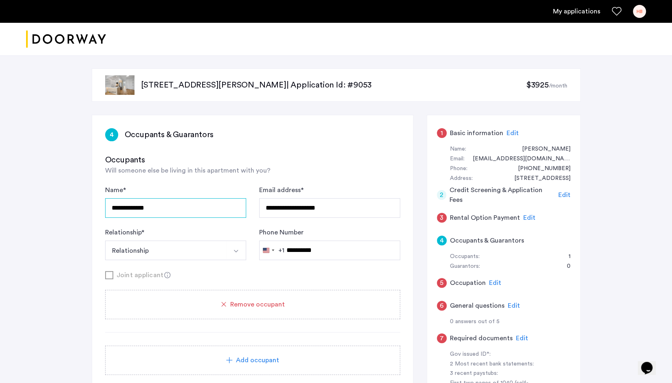
drag, startPoint x: 194, startPoint y: 213, endPoint x: 4, endPoint y: 190, distance: 191.2
click at [4, 190] on div "**********" at bounding box center [336, 309] width 672 height 508
drag, startPoint x: 358, startPoint y: 204, endPoint x: 45, endPoint y: 211, distance: 312.9
click at [50, 211] on div "**********" at bounding box center [336, 309] width 672 height 508
drag, startPoint x: 339, startPoint y: 251, endPoint x: 150, endPoint y: 250, distance: 188.6
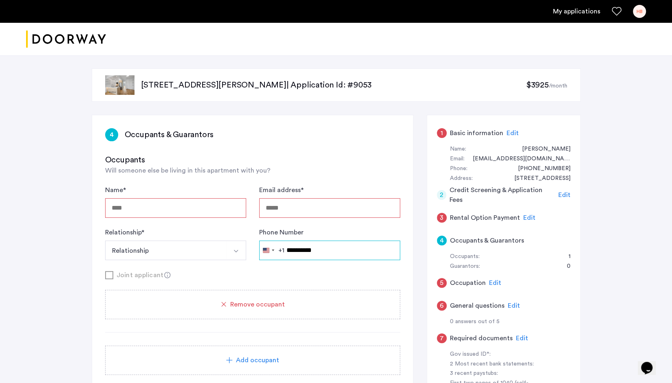
click at [150, 250] on div "Name * Email address * Relationship * Relationship Husband Wife Son Daughter Mo…" at bounding box center [252, 222] width 295 height 75
click at [240, 302] on span "Remove occupant" at bounding box center [257, 305] width 55 height 10
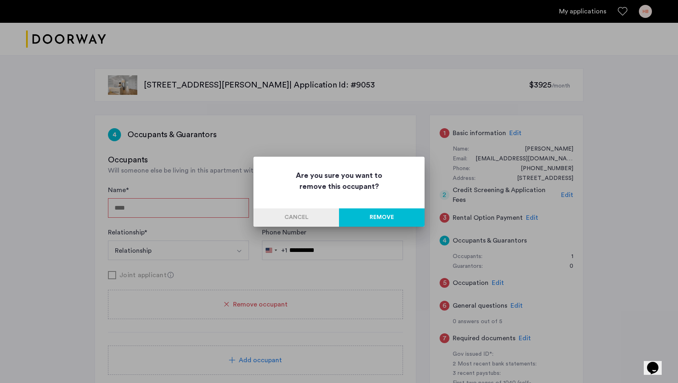
click at [385, 213] on button "Remove" at bounding box center [382, 218] width 86 height 18
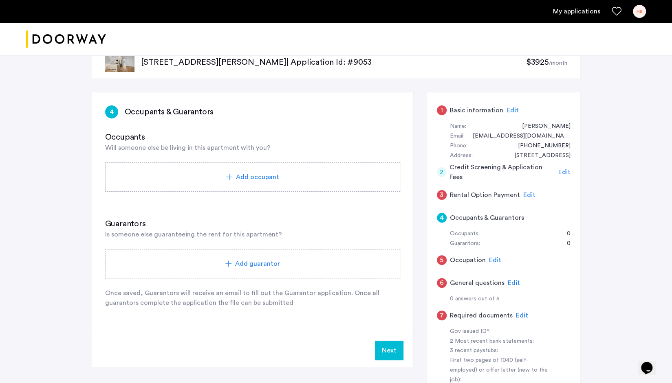
scroll to position [41, 0]
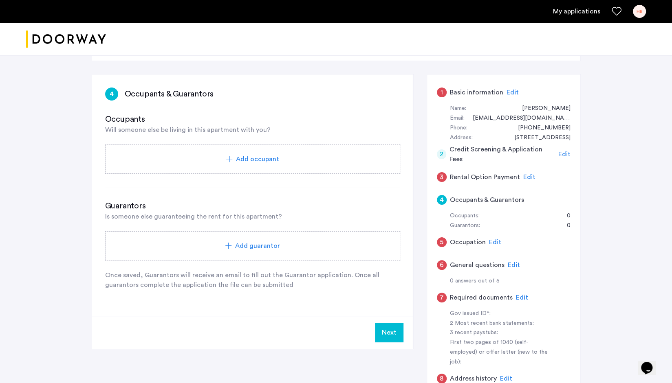
click at [493, 241] on span "Edit" at bounding box center [495, 242] width 12 height 7
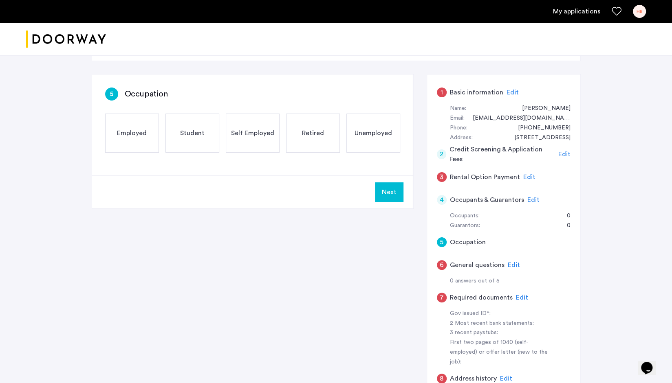
click at [138, 132] on span "Employed" at bounding box center [132, 133] width 30 height 10
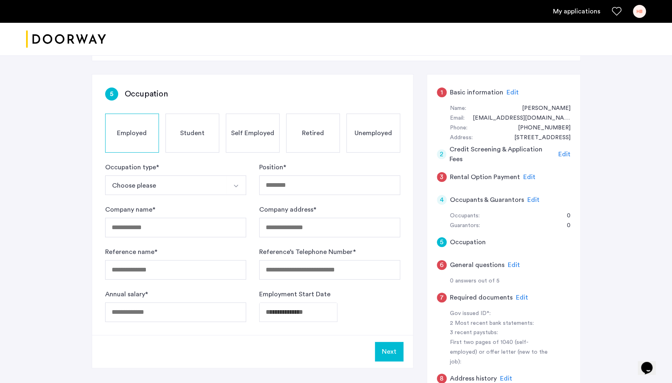
click at [158, 187] on button "Choose please" at bounding box center [166, 186] width 122 height 20
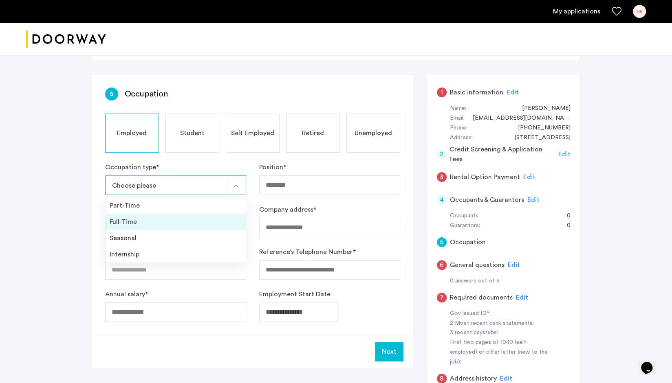
click at [141, 219] on div "Full-Time" at bounding box center [176, 222] width 132 height 10
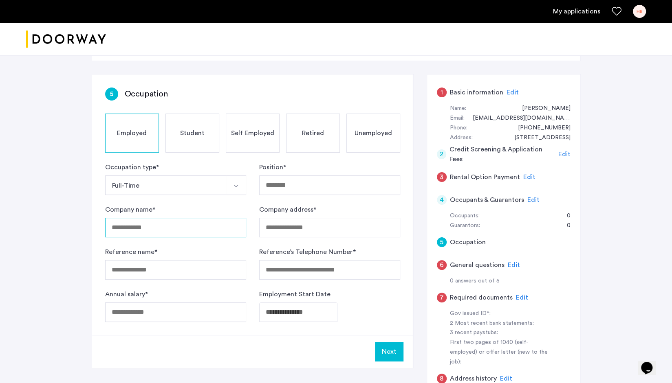
click at [143, 230] on input "Company name *" at bounding box center [175, 228] width 141 height 20
type input "**********"
click at [111, 224] on input "**********" at bounding box center [175, 228] width 141 height 20
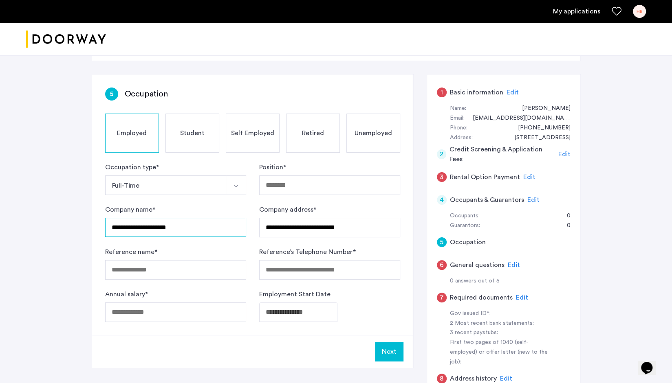
type input "**********"
click at [320, 228] on input "**********" at bounding box center [329, 228] width 141 height 20
click at [321, 226] on input "**********" at bounding box center [329, 228] width 141 height 20
type input "**********"
click at [154, 270] on input "Reference name *" at bounding box center [175, 270] width 141 height 20
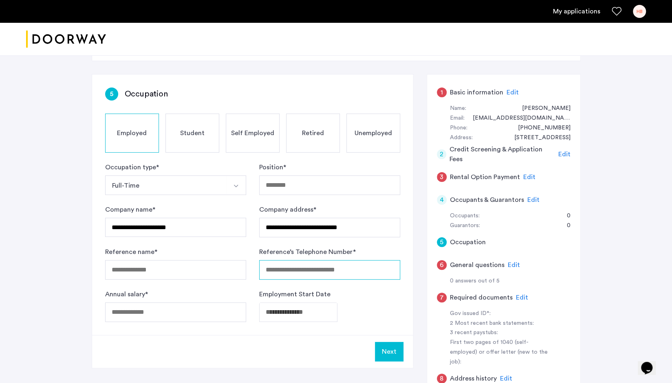
click at [320, 270] on input "Reference’s Telephone Number *" at bounding box center [329, 270] width 141 height 20
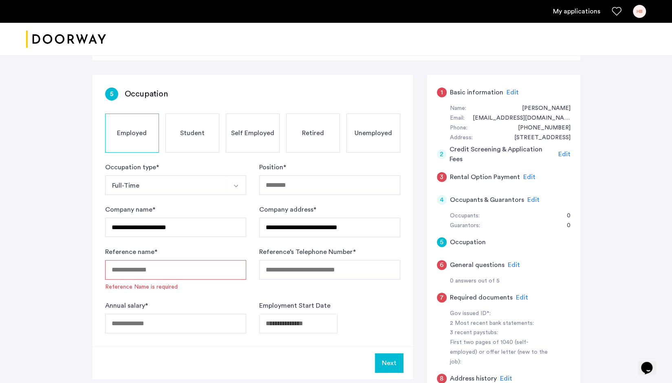
click at [134, 269] on input "Reference name *" at bounding box center [175, 270] width 141 height 20
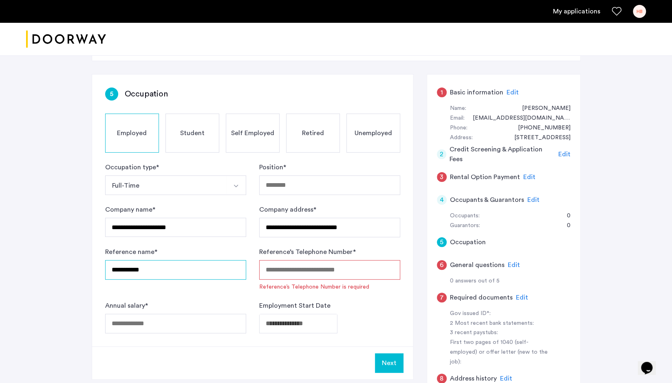
type input "**********"
click at [303, 267] on input "Reference’s Telephone Number *" at bounding box center [329, 270] width 141 height 20
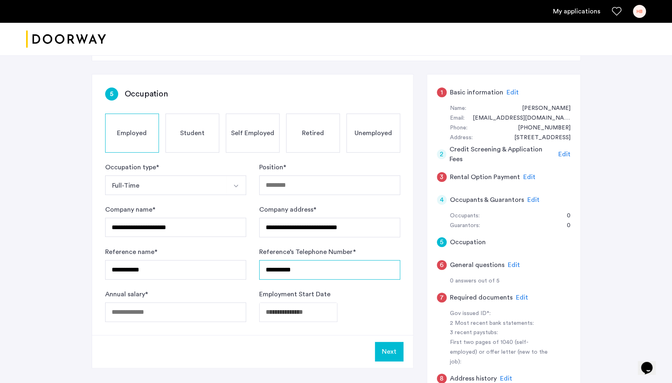
type input "**********"
click at [146, 314] on input "Annual salary *" at bounding box center [175, 313] width 141 height 20
type input "******"
click at [217, 356] on div "Next" at bounding box center [252, 351] width 321 height 33
click at [301, 315] on body "**********" at bounding box center [336, 150] width 672 height 383
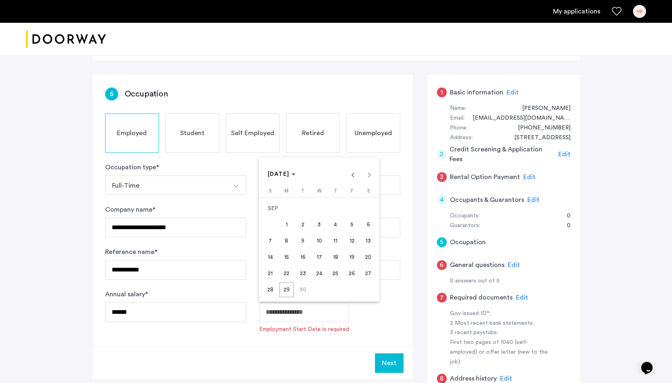
click at [319, 226] on span "3" at bounding box center [319, 225] width 15 height 15
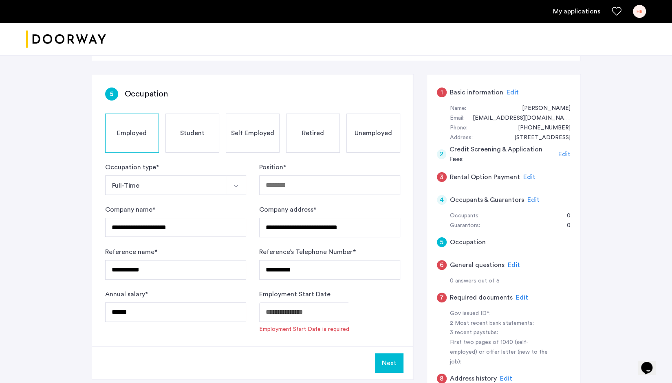
type input "**********"
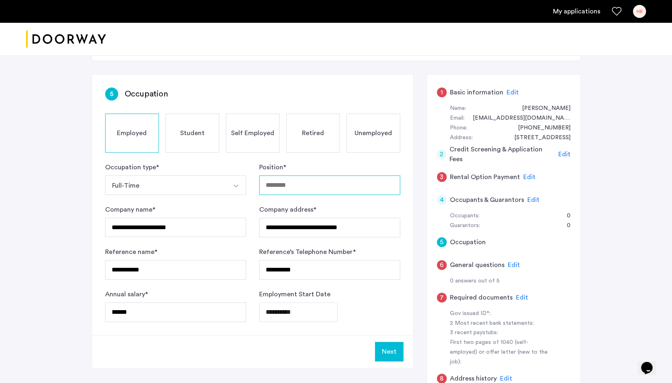
click at [310, 183] on input "Position *" at bounding box center [329, 186] width 141 height 20
type input "*"
click at [37, 176] on div "**********" at bounding box center [336, 248] width 672 height 467
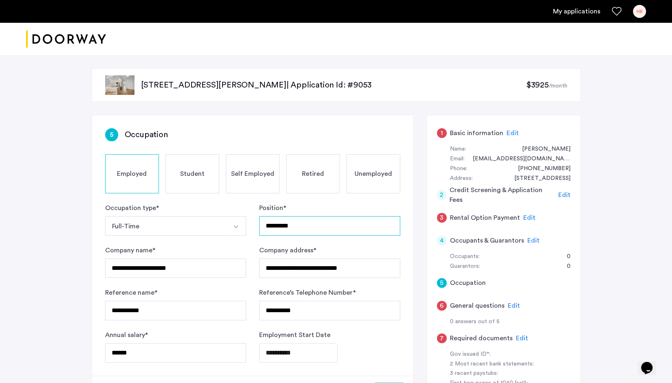
click at [265, 225] on input "*********" at bounding box center [329, 226] width 141 height 20
type input "**********"
click at [656, 191] on div "**********" at bounding box center [336, 288] width 672 height 467
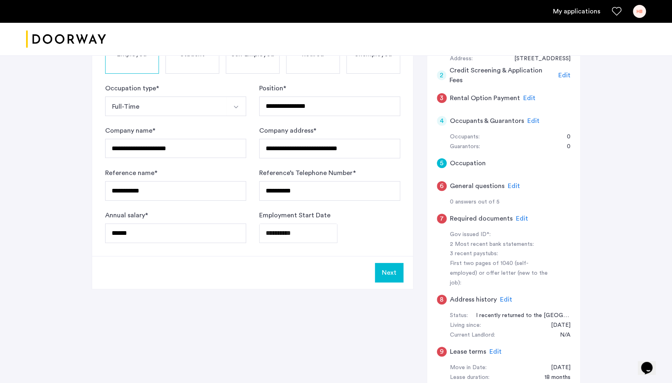
scroll to position [122, 0]
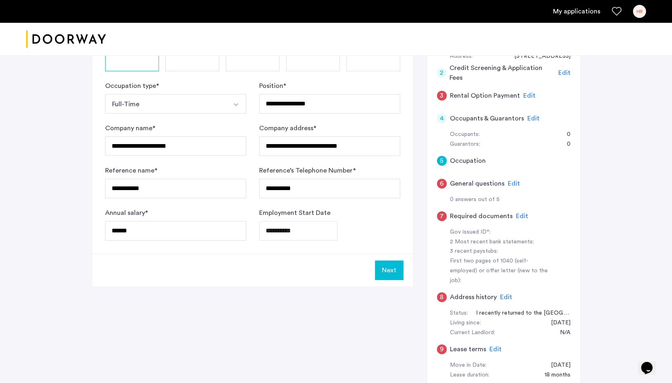
click at [238, 331] on div "**********" at bounding box center [336, 197] width 489 height 408
click at [390, 269] on button "Next" at bounding box center [389, 271] width 29 height 20
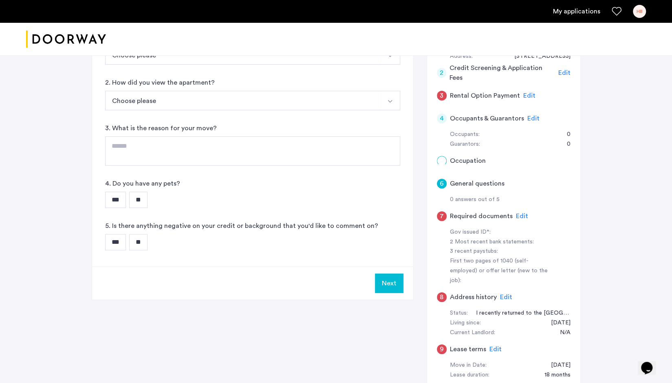
scroll to position [0, 0]
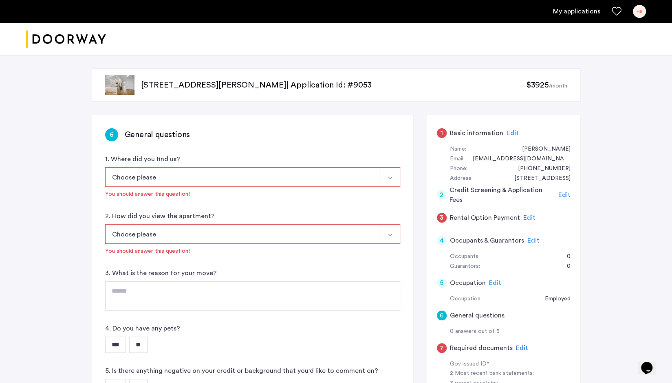
click at [156, 174] on button "Choose please" at bounding box center [243, 177] width 276 height 20
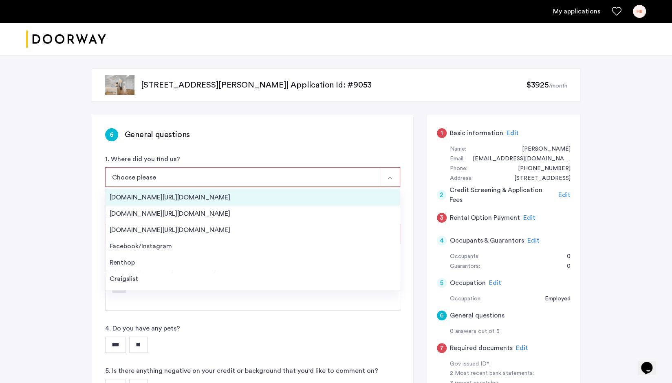
click at [165, 197] on div "Streeteasy.com/Zillow.com" at bounding box center [253, 198] width 286 height 10
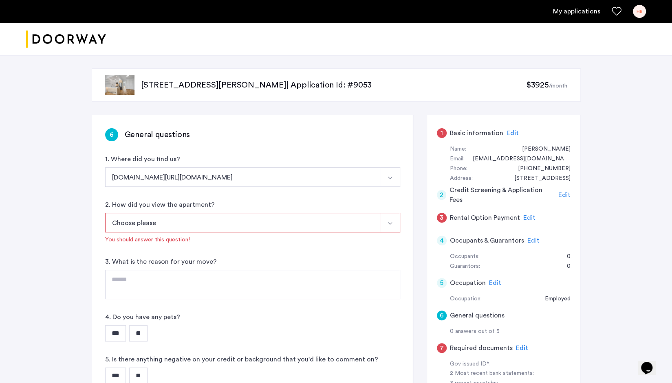
click at [177, 217] on button "Choose please" at bounding box center [243, 223] width 276 height 20
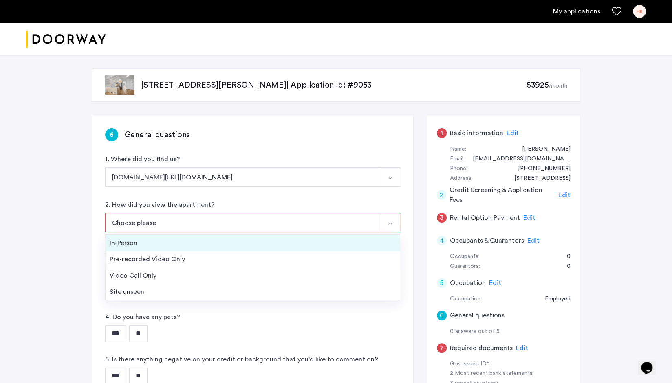
click at [131, 243] on div "In-Person" at bounding box center [253, 243] width 286 height 10
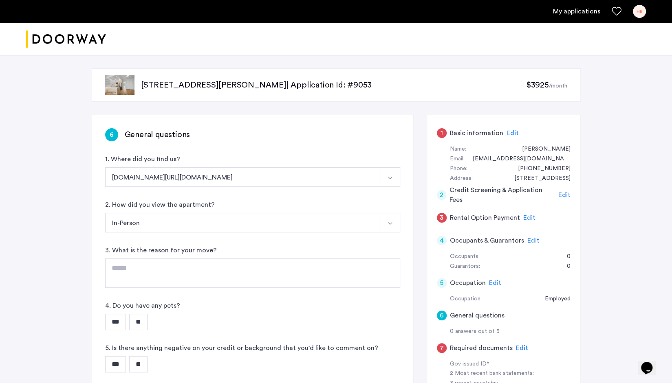
click at [22, 212] on div "558 Sackett Street, Unit 6A, Brooklyn, NY 11217 | Application Id: #9053 $3925 /…" at bounding box center [336, 293] width 672 height 477
click at [144, 274] on textarea at bounding box center [252, 273] width 295 height 29
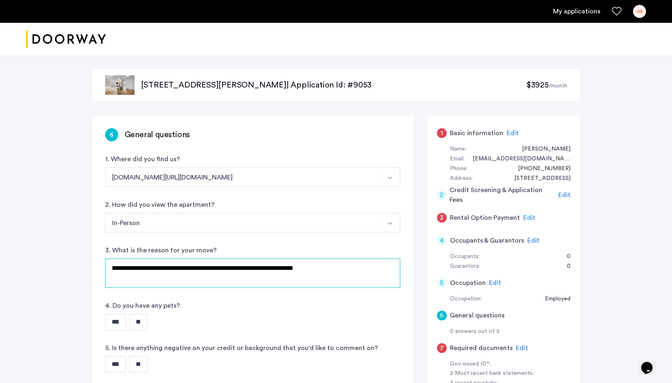
type textarea "**********"
click at [144, 321] on input "**" at bounding box center [138, 322] width 18 height 16
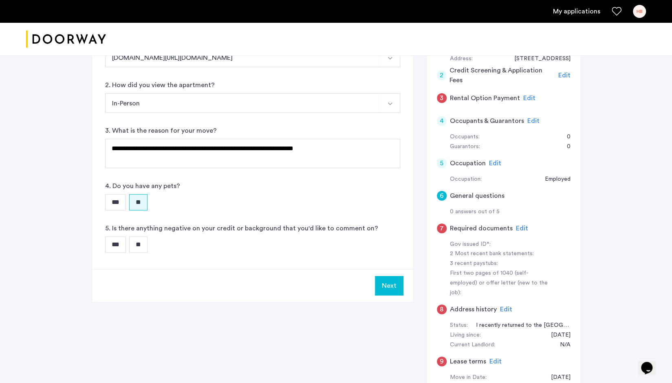
scroll to position [122, 0]
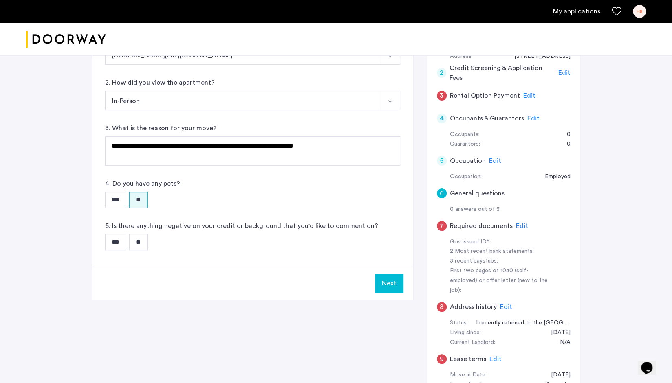
click at [143, 242] on input "**" at bounding box center [138, 242] width 18 height 16
click at [218, 336] on div "**********" at bounding box center [336, 202] width 489 height 418
click at [389, 283] on button "Next" at bounding box center [389, 284] width 29 height 20
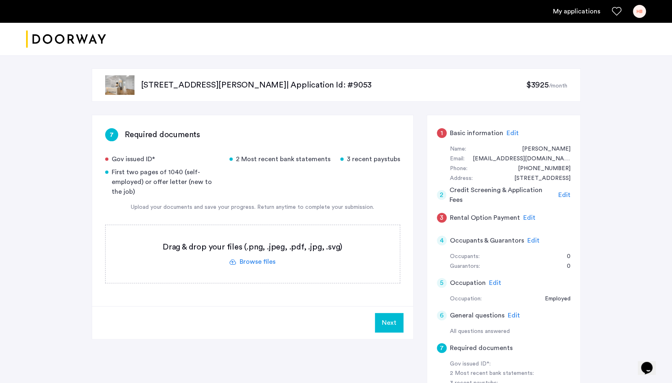
click at [209, 156] on div "Gov issued ID*" at bounding box center [162, 159] width 114 height 10
click at [156, 155] on div "Gov issued ID*" at bounding box center [162, 159] width 114 height 10
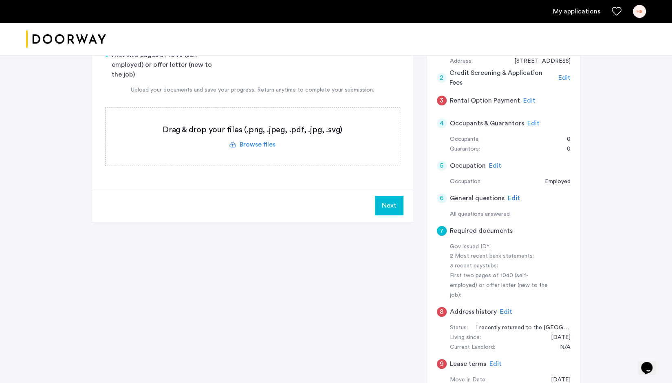
scroll to position [41, 0]
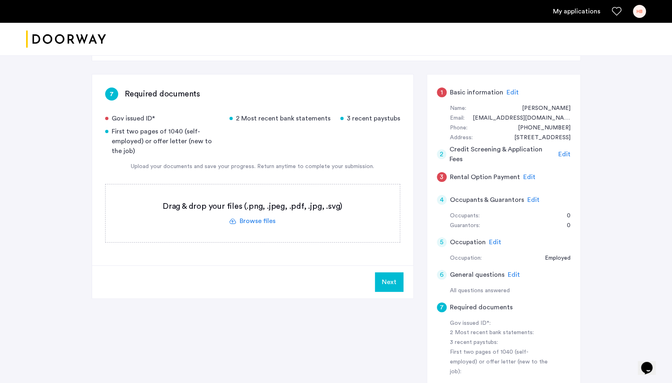
click at [253, 221] on label at bounding box center [253, 214] width 294 height 58
click at [0, 0] on input "file" at bounding box center [0, 0] width 0 height 0
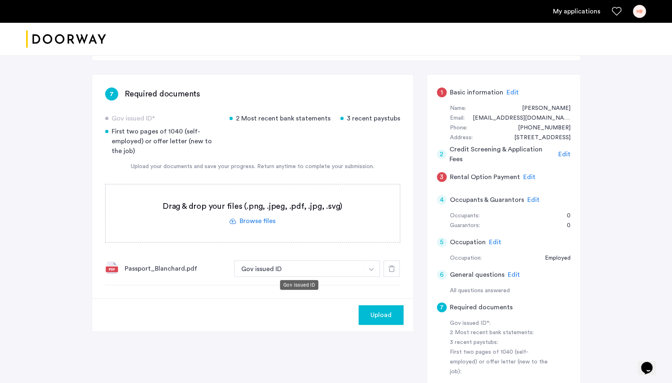
click at [304, 264] on button "Gov issued ID" at bounding box center [299, 269] width 130 height 16
click at [298, 270] on button "Gov issued ID" at bounding box center [299, 269] width 130 height 16
click at [370, 268] on img "button" at bounding box center [371, 269] width 5 height 3
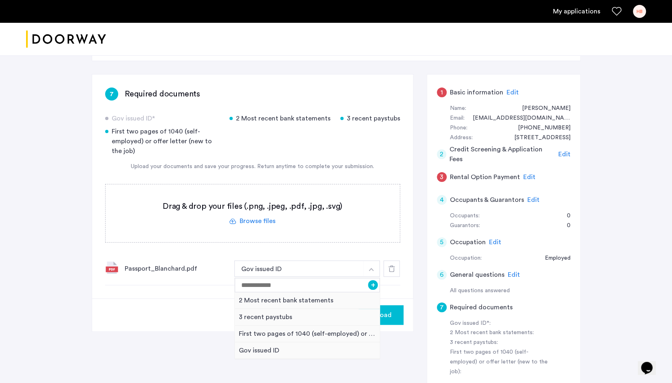
click at [370, 268] on img "button" at bounding box center [371, 269] width 5 height 3
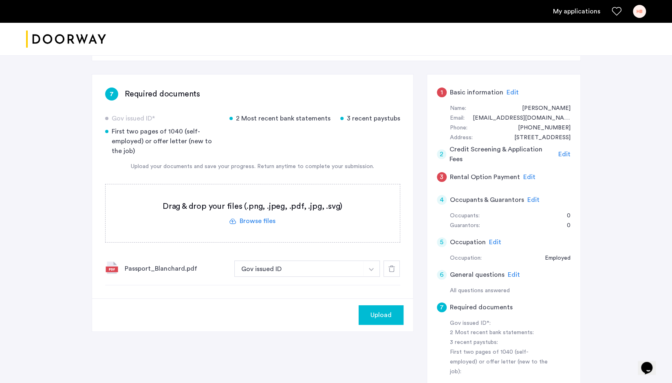
click at [328, 341] on div "7 Required documents Gov issued ID* 2 Most recent bank statements 3 recent pays…" at bounding box center [336, 283] width 489 height 418
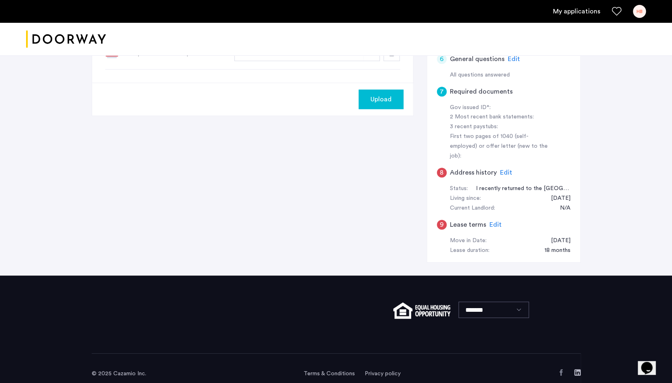
scroll to position [0, 0]
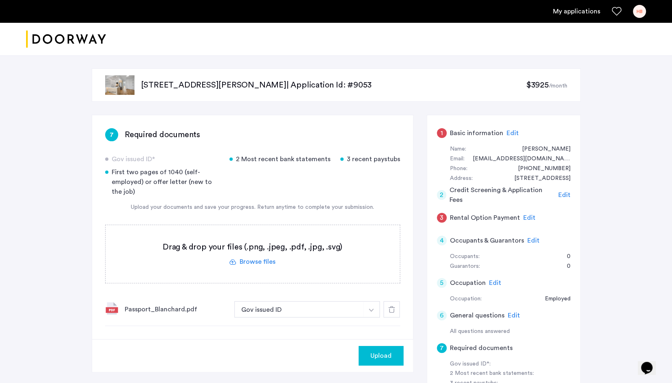
click at [219, 207] on div "Upload your documents and save your progress. Return anytime to complete your s…" at bounding box center [252, 207] width 295 height 9
click at [43, 207] on div "558 Sackett Street, Unit 6A, Brooklyn, NY 11217 | Application Id: #9053 $3925 /…" at bounding box center [336, 293] width 672 height 477
click at [622, 167] on div "558 Sackett Street, Unit 6A, Brooklyn, NY 11217 | Application Id: #9053 $3925 /…" at bounding box center [336, 293] width 672 height 477
click at [257, 263] on label at bounding box center [253, 254] width 294 height 58
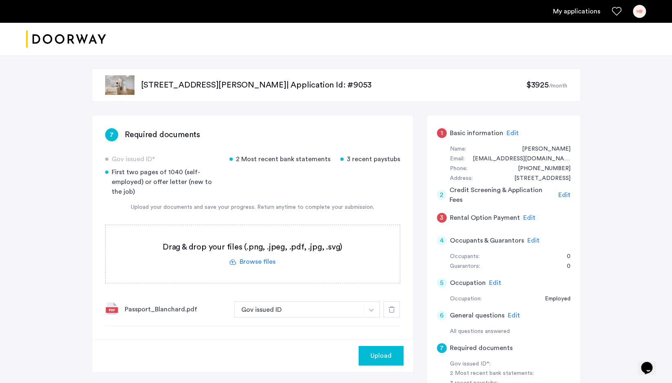
click at [0, 0] on input "file" at bounding box center [0, 0] width 0 height 0
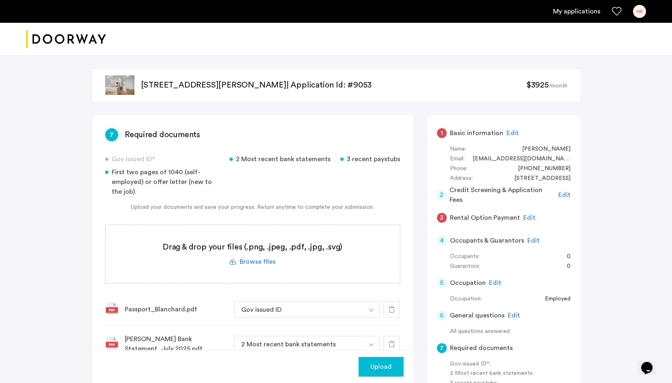
click at [380, 366] on span "Upload" at bounding box center [380, 367] width 21 height 10
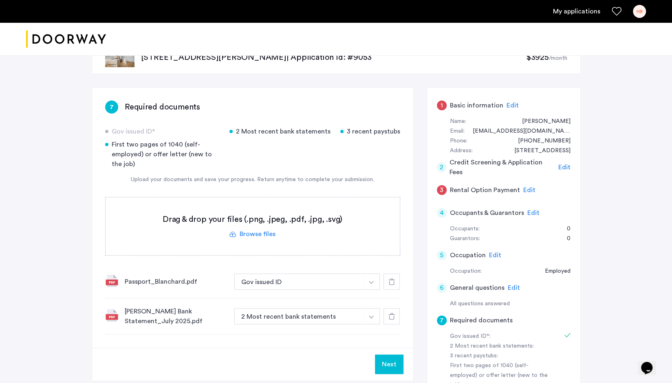
scroll to position [41, 0]
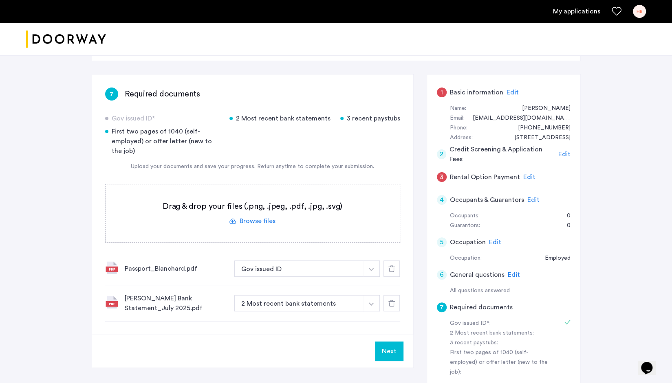
click at [263, 220] on label at bounding box center [253, 214] width 294 height 58
click at [0, 0] on input "file" at bounding box center [0, 0] width 0 height 0
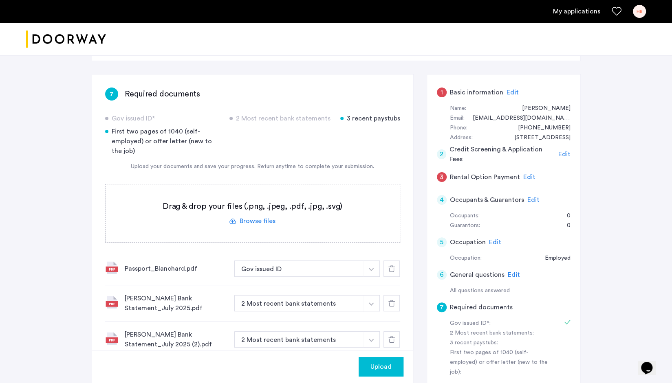
click at [260, 219] on label at bounding box center [253, 214] width 294 height 58
click at [0, 0] on input "file" at bounding box center [0, 0] width 0 height 0
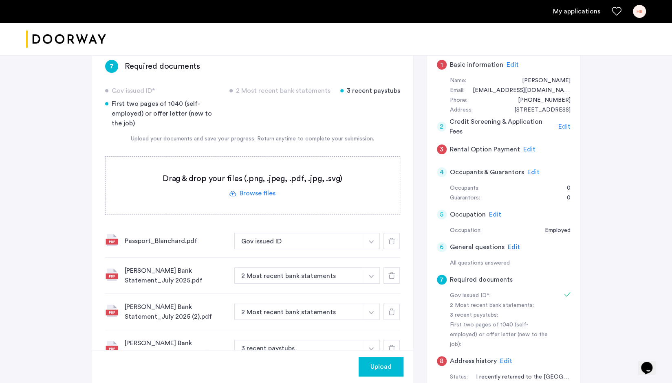
scroll to position [81, 0]
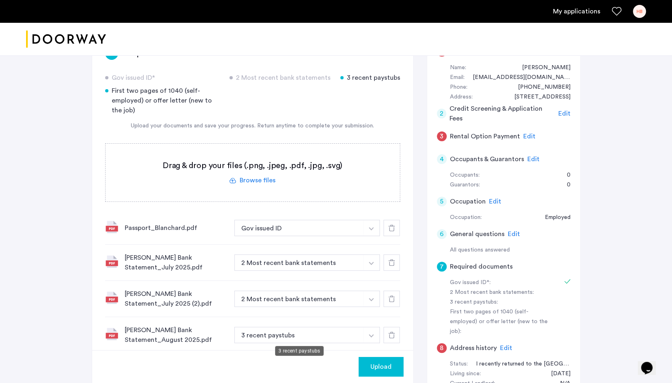
click at [271, 337] on button "3 recent paystubs" at bounding box center [299, 335] width 130 height 16
click at [264, 334] on button "3 recent paystubs" at bounding box center [299, 335] width 130 height 16
click at [375, 334] on button "button" at bounding box center [371, 335] width 17 height 16
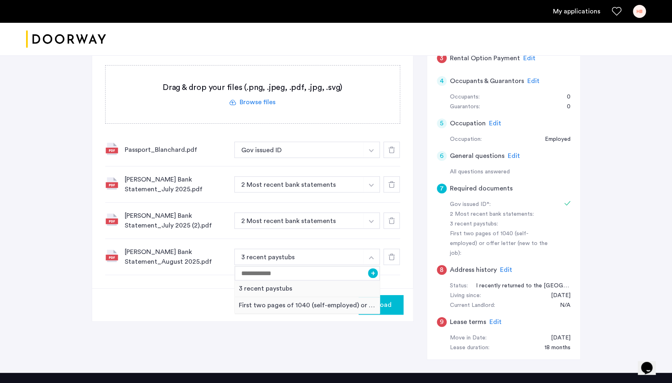
scroll to position [163, 0]
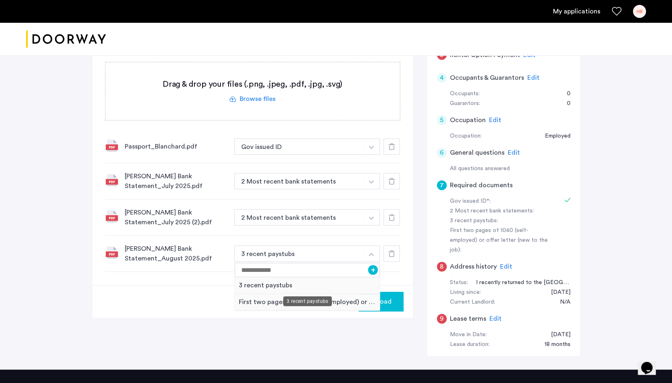
click at [287, 284] on div "3 recent paystubs" at bounding box center [307, 285] width 145 height 17
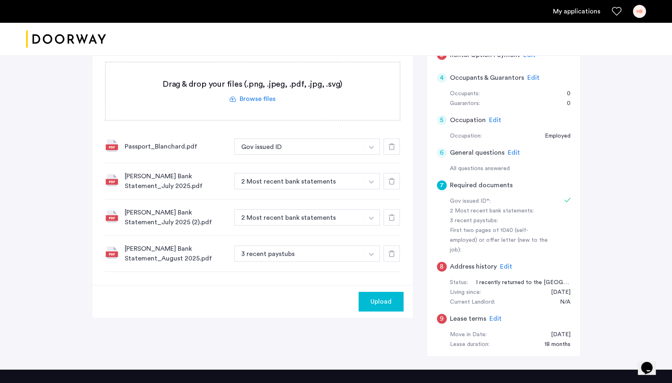
click at [393, 252] on icon at bounding box center [391, 254] width 7 height 7
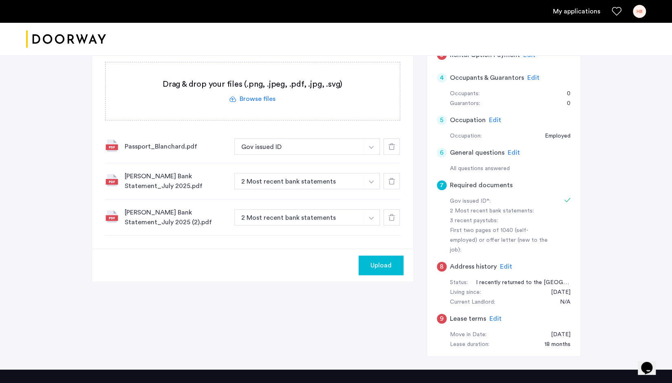
click at [391, 218] on icon at bounding box center [391, 217] width 7 height 7
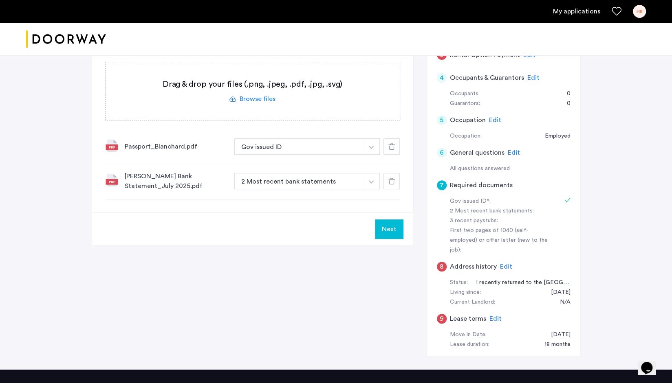
click at [390, 180] on icon at bounding box center [391, 181] width 7 height 7
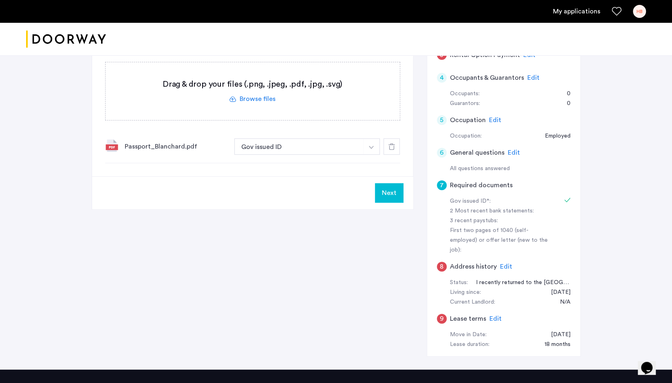
click at [265, 98] on label at bounding box center [253, 91] width 294 height 58
click at [0, 0] on input "file" at bounding box center [0, 0] width 0 height 0
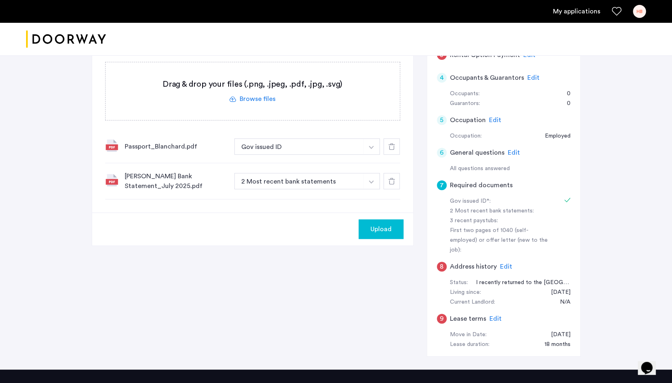
click at [257, 101] on label at bounding box center [253, 91] width 294 height 58
click at [0, 0] on input "file" at bounding box center [0, 0] width 0 height 0
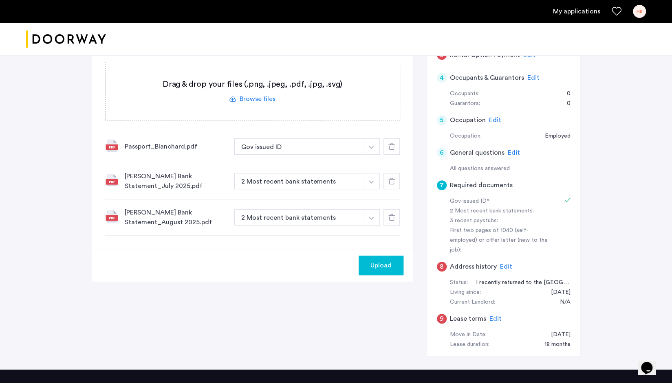
click at [248, 97] on label at bounding box center [253, 91] width 294 height 58
click at [0, 0] on input "file" at bounding box center [0, 0] width 0 height 0
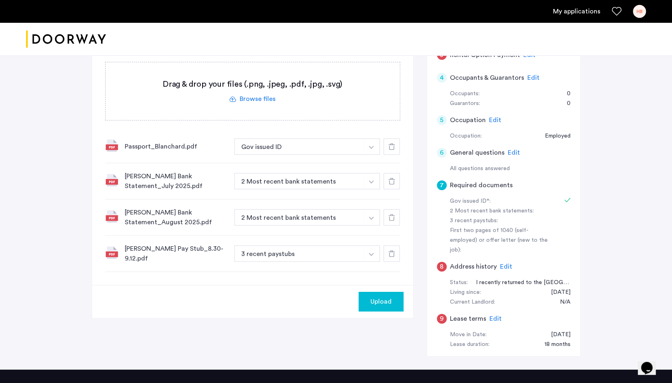
click at [255, 100] on label at bounding box center [253, 91] width 294 height 58
click at [0, 0] on input "file" at bounding box center [0, 0] width 0 height 0
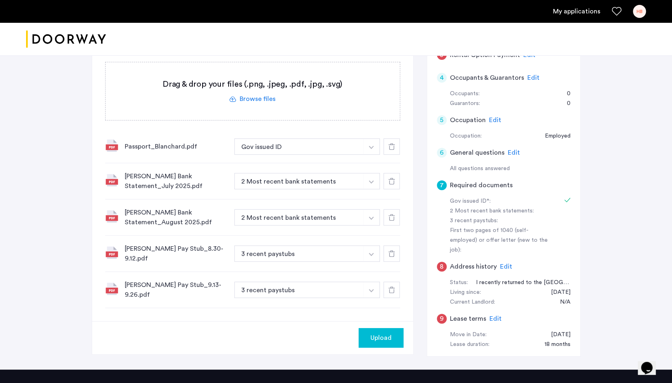
click at [380, 333] on span "Upload" at bounding box center [380, 338] width 21 height 10
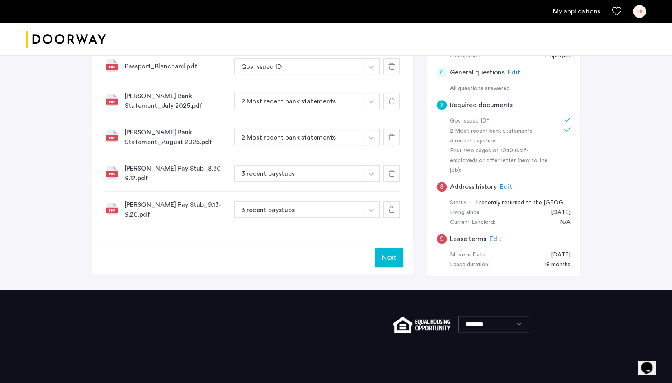
scroll to position [244, 0]
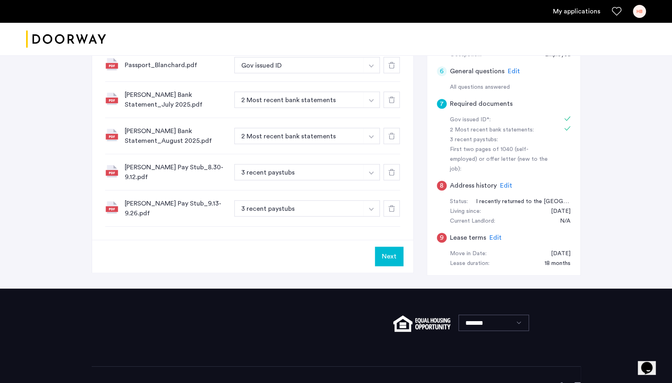
click at [390, 249] on button "Next" at bounding box center [389, 257] width 29 height 20
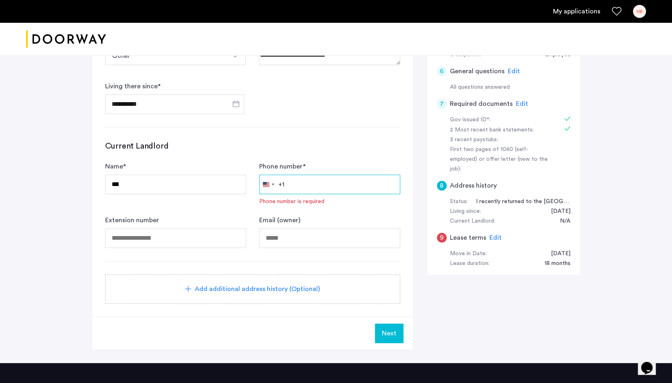
click at [301, 182] on input "Phone number *" at bounding box center [329, 185] width 141 height 20
click at [284, 125] on form "**********" at bounding box center [252, 86] width 295 height 352
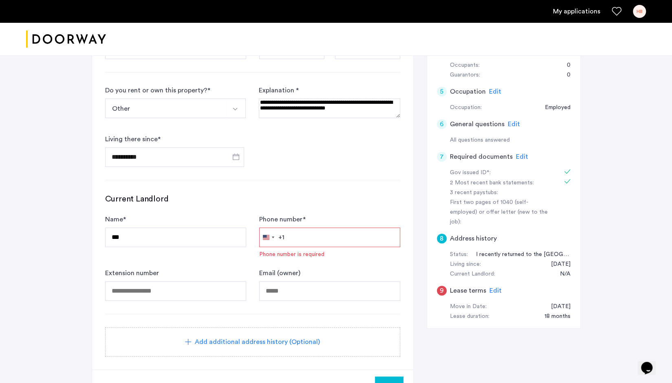
scroll to position [122, 0]
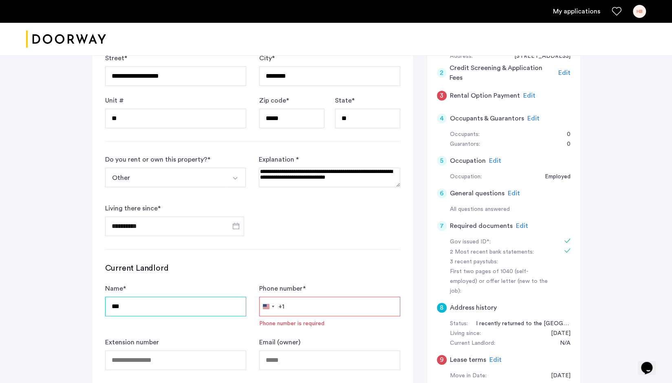
drag, startPoint x: 169, startPoint y: 304, endPoint x: 78, endPoint y: 311, distance: 90.7
click at [78, 311] on div "**********" at bounding box center [336, 209] width 672 height 552
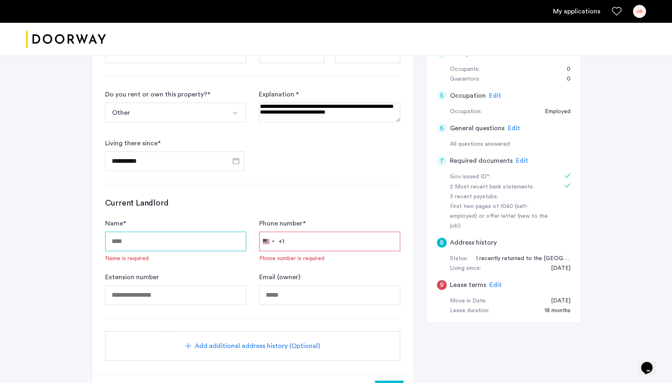
scroll to position [204, 0]
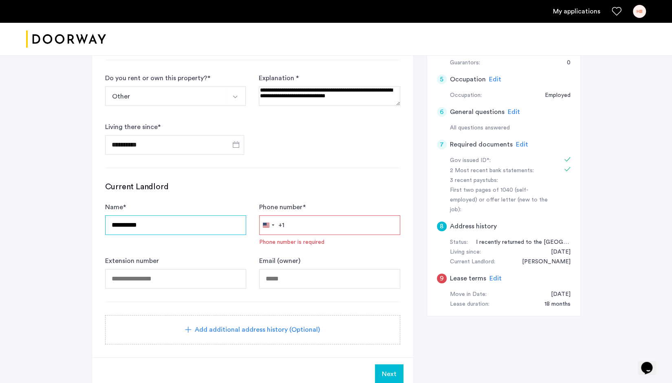
type input "**********"
click at [297, 224] on input "Phone number *" at bounding box center [329, 225] width 141 height 20
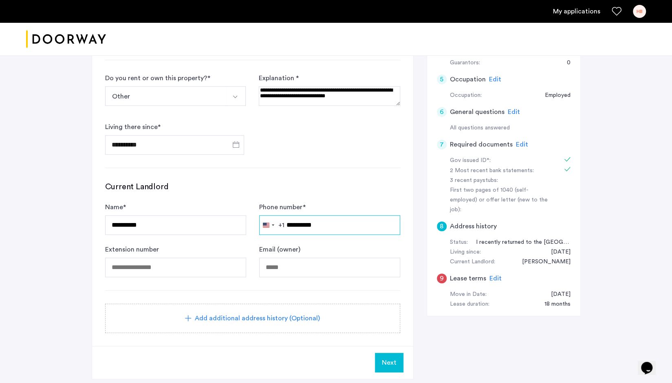
type input "**********"
click at [288, 267] on input "Email (owner)" at bounding box center [329, 268] width 141 height 20
click at [347, 137] on div "**********" at bounding box center [252, 113] width 295 height 81
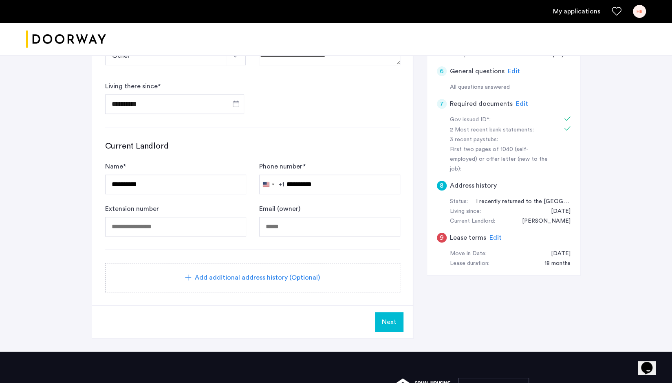
click at [389, 322] on span "Next" at bounding box center [389, 322] width 15 height 10
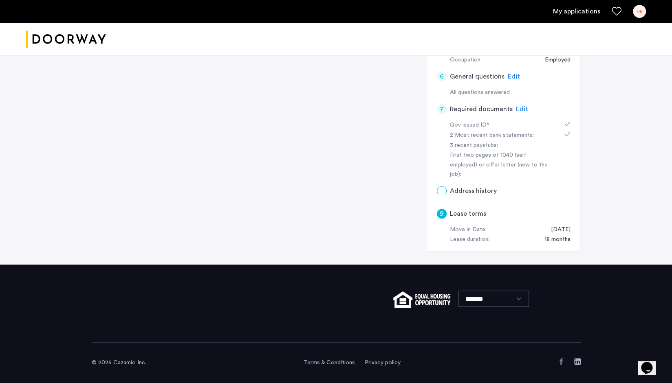
scroll to position [0, 0]
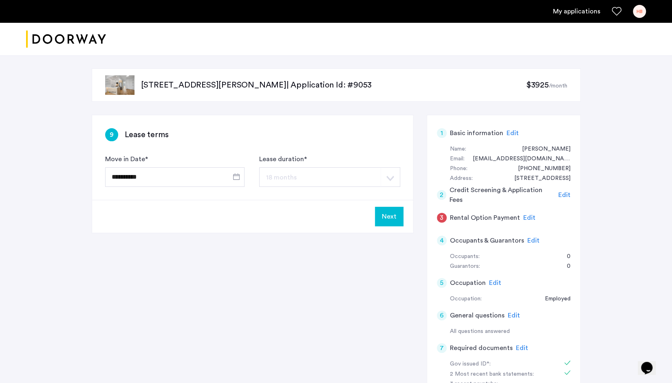
click at [218, 334] on div "**********" at bounding box center [336, 324] width 489 height 418
click at [387, 213] on button "Next" at bounding box center [389, 217] width 29 height 20
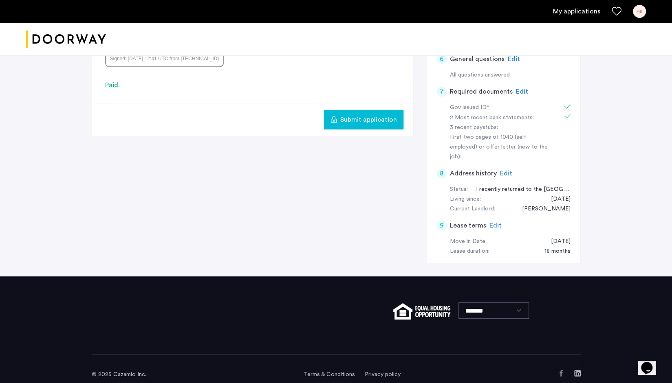
scroll to position [12, 0]
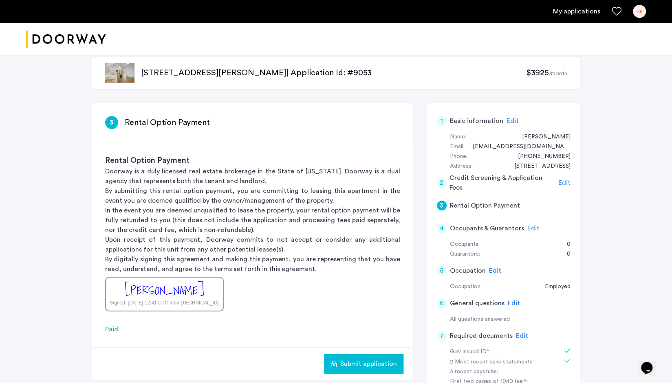
click at [217, 209] on p "In the event you are deemed unqualified to lease the property, your rental opti…" at bounding box center [252, 220] width 295 height 29
click at [295, 206] on p "In the event you are deemed unqualified to lease the property, your rental opti…" at bounding box center [252, 220] width 295 height 29
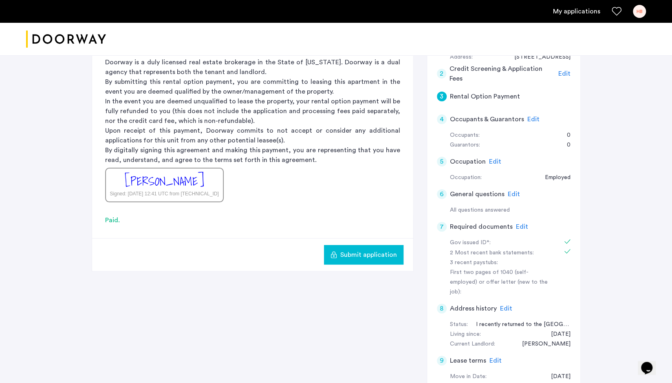
scroll to position [134, 0]
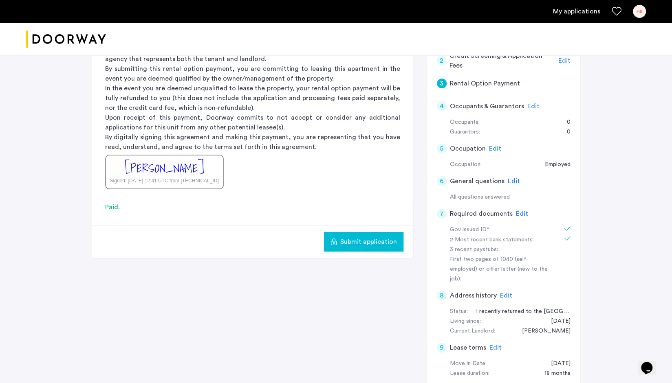
click at [367, 242] on span "Submit application" at bounding box center [368, 242] width 57 height 10
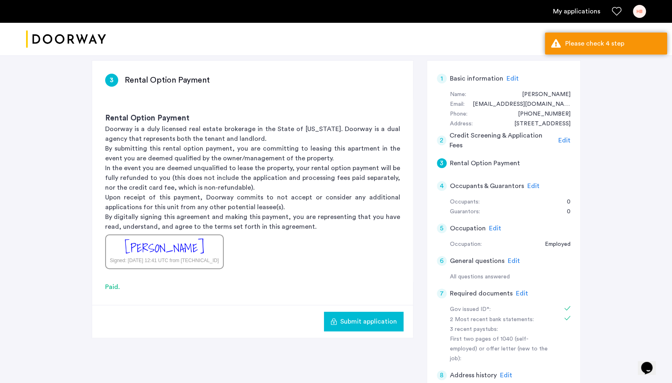
scroll to position [53, 0]
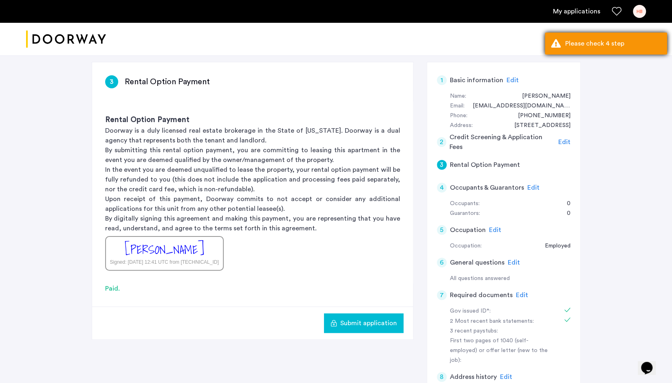
click at [610, 43] on div "Please check 4 step" at bounding box center [613, 44] width 96 height 10
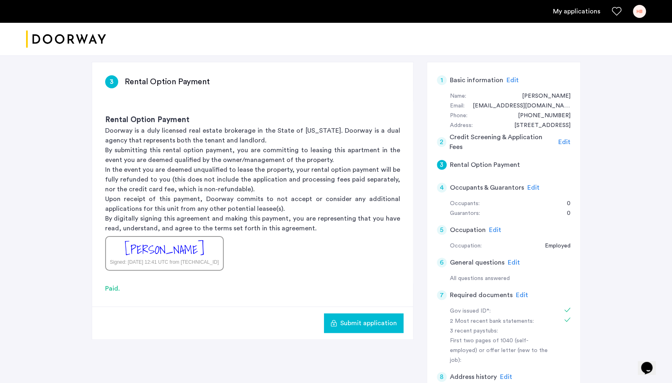
click at [464, 186] on h5 "Occupants & Guarantors" at bounding box center [487, 188] width 74 height 10
click at [534, 185] on span "Edit" at bounding box center [533, 188] width 12 height 7
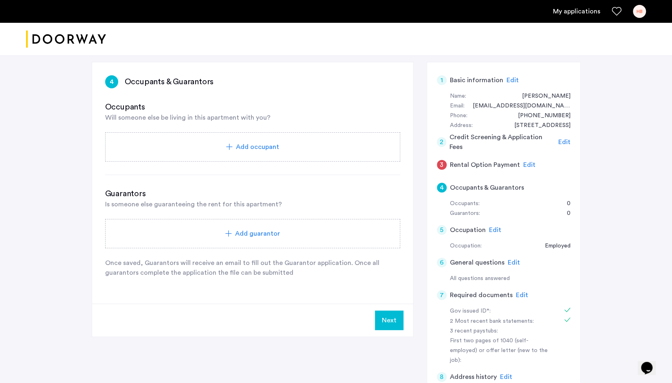
click at [279, 117] on div "Occupants Will someone else be living in this apartment with you?" at bounding box center [252, 111] width 295 height 21
click at [634, 158] on div "558 Sackett Street, Unit 6A, Brooklyn, NY 11217 | Application Id: #9053 $3925 /…" at bounding box center [336, 241] width 672 height 478
click at [249, 144] on span "Add occupant" at bounding box center [257, 147] width 43 height 10
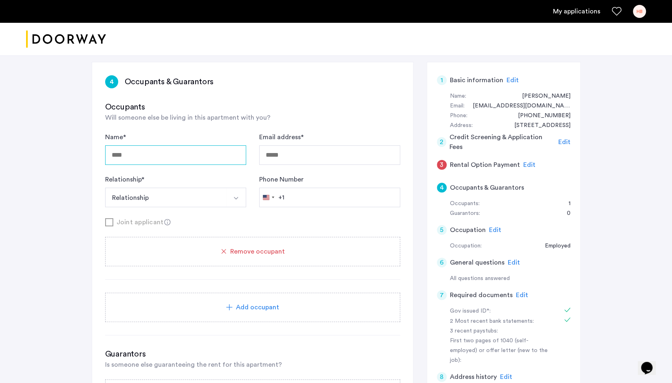
click at [141, 156] on input "Name *" at bounding box center [175, 155] width 141 height 20
click at [293, 90] on div "4 Occupants & Guarantors Occupants Will someone else be living in this apartmen…" at bounding box center [252, 263] width 321 height 402
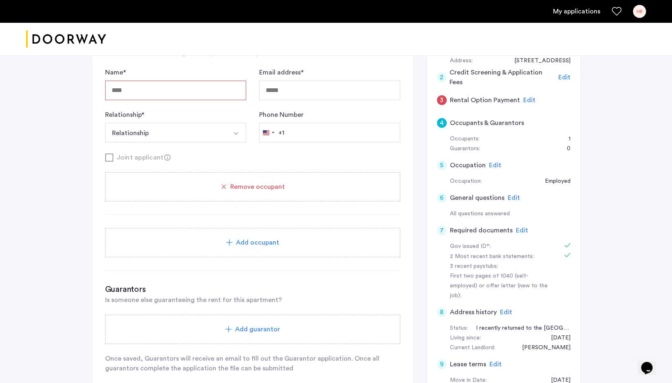
scroll to position [134, 0]
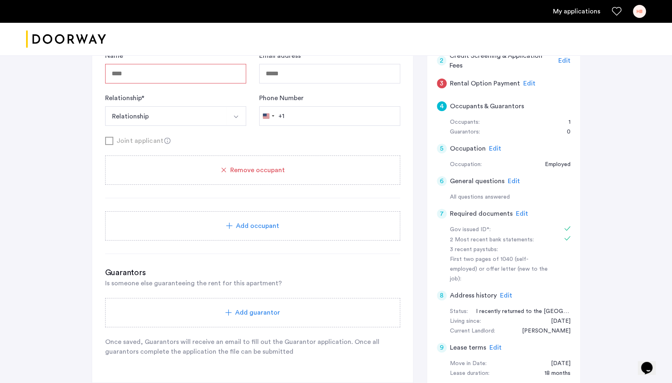
click at [108, 138] on div "Joint applicant" at bounding box center [252, 141] width 295 height 10
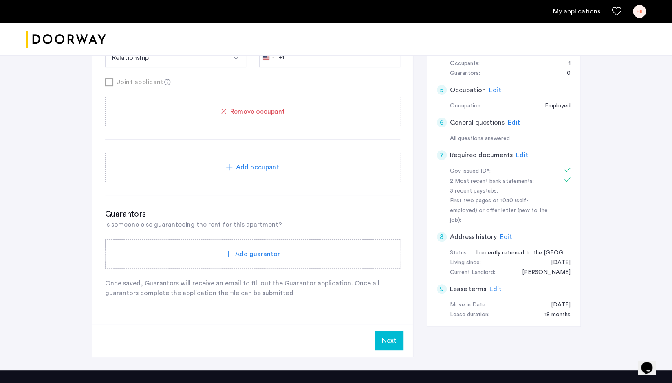
scroll to position [0, 0]
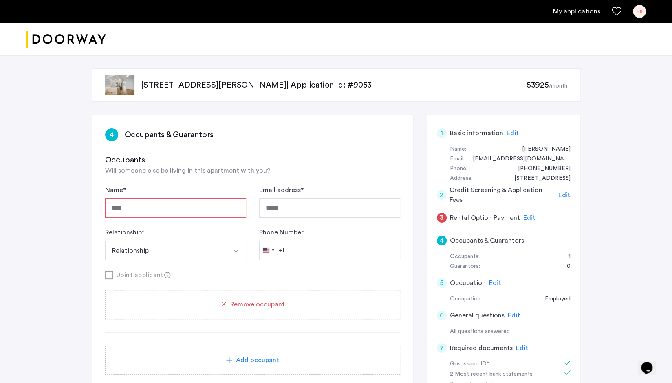
click at [247, 304] on span "Remove occupant" at bounding box center [257, 305] width 55 height 10
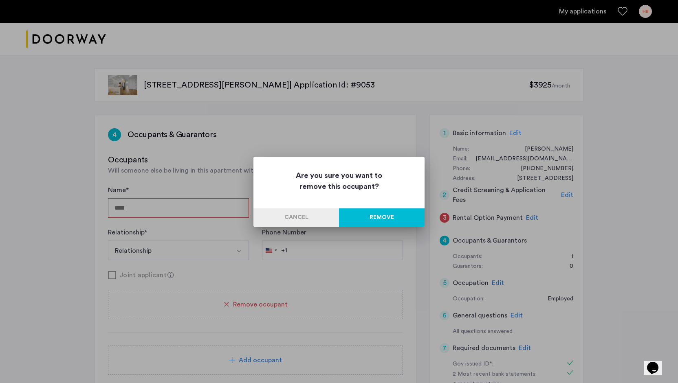
click at [380, 219] on button "Remove" at bounding box center [382, 218] width 86 height 18
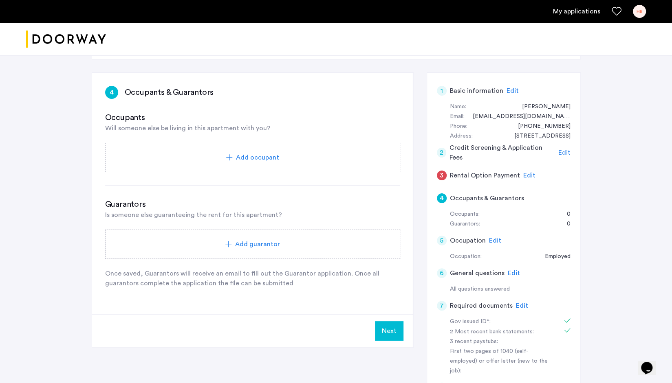
scroll to position [81, 0]
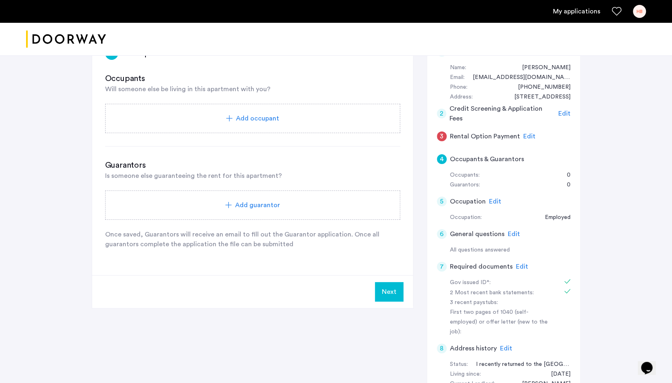
click at [245, 202] on span "Add guarantor" at bounding box center [257, 205] width 45 height 10
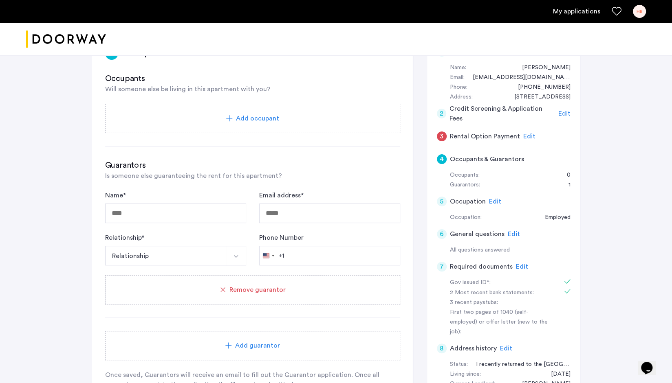
click at [240, 285] on span "Remove guarantor" at bounding box center [257, 290] width 56 height 10
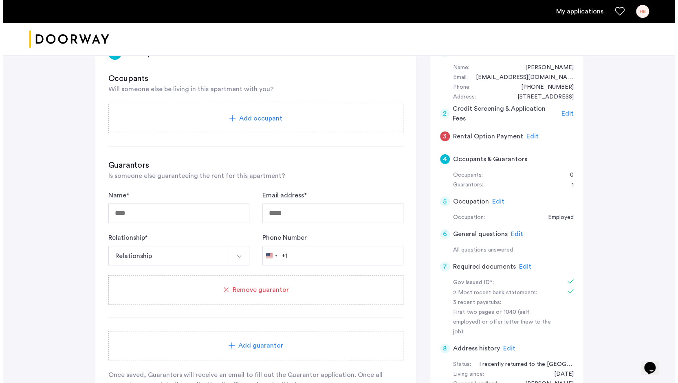
scroll to position [0, 0]
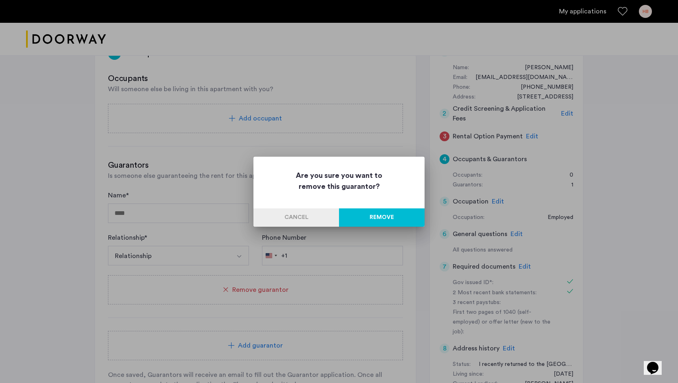
click at [377, 216] on button "Remove" at bounding box center [382, 218] width 86 height 18
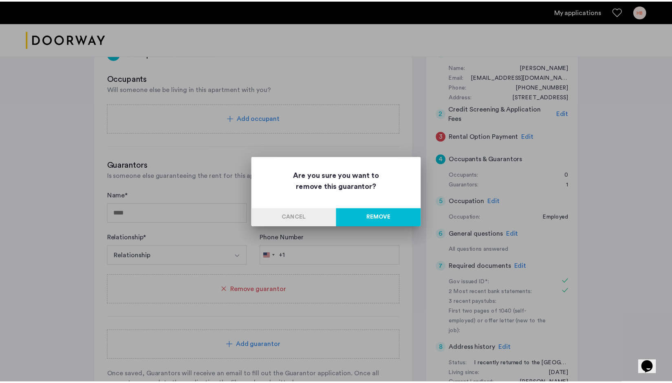
scroll to position [81, 0]
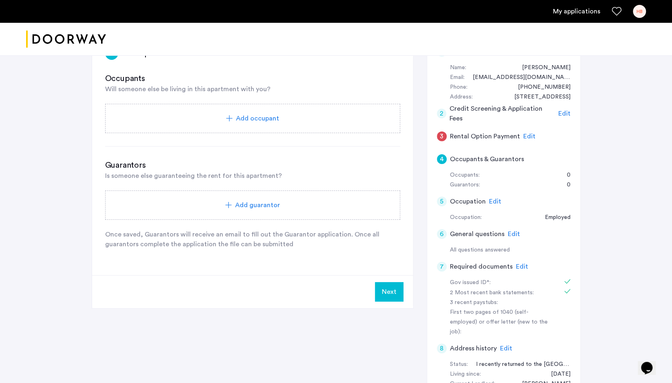
click at [33, 129] on div "558 Sackett Street, Unit 6A, Brooklyn, NY 11217 | Application Id: #9053 $3925 /…" at bounding box center [336, 213] width 672 height 478
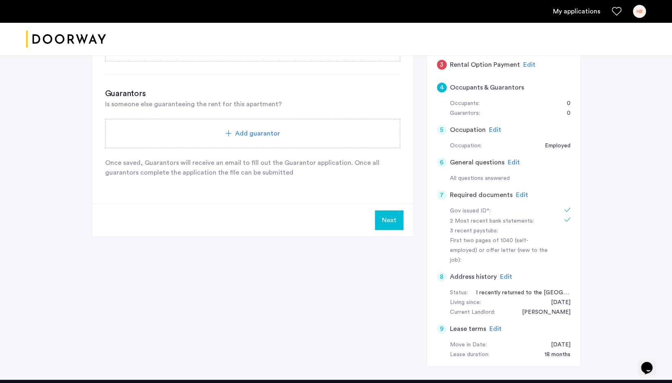
scroll to position [94, 0]
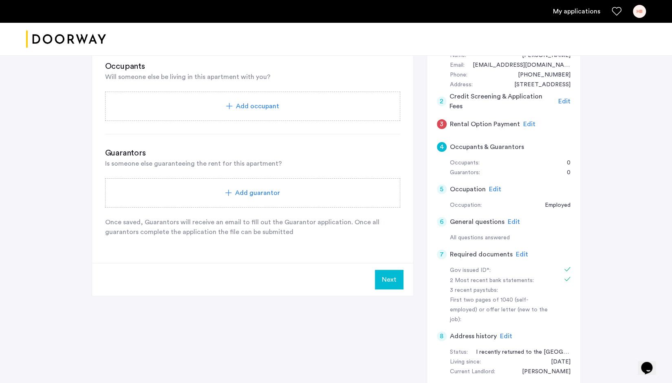
click at [380, 275] on button "Next" at bounding box center [389, 280] width 29 height 20
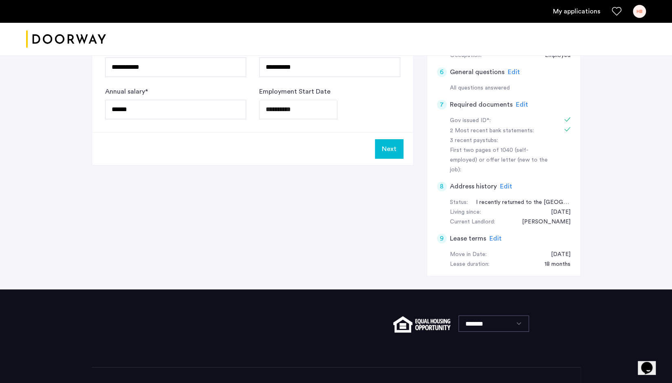
scroll to position [244, 0]
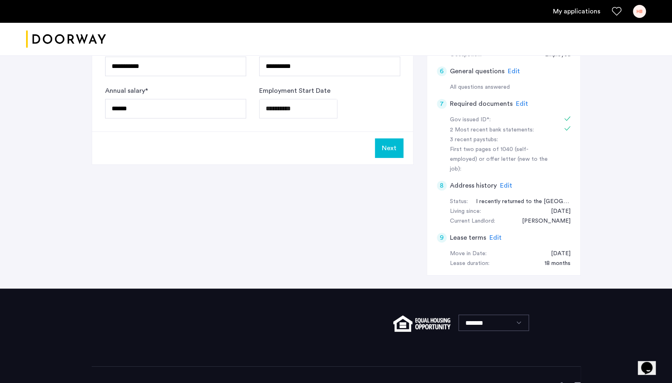
click at [391, 146] on button "Next" at bounding box center [389, 149] width 29 height 20
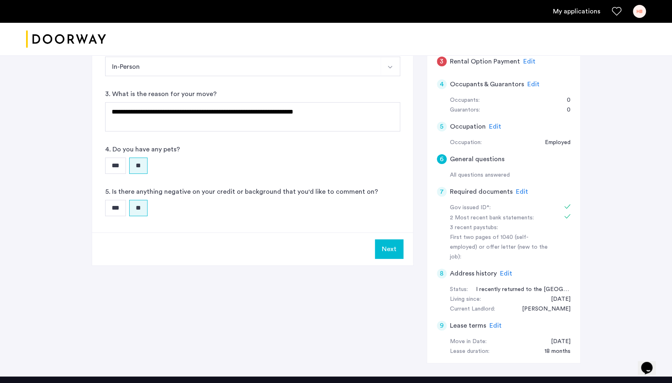
scroll to position [163, 0]
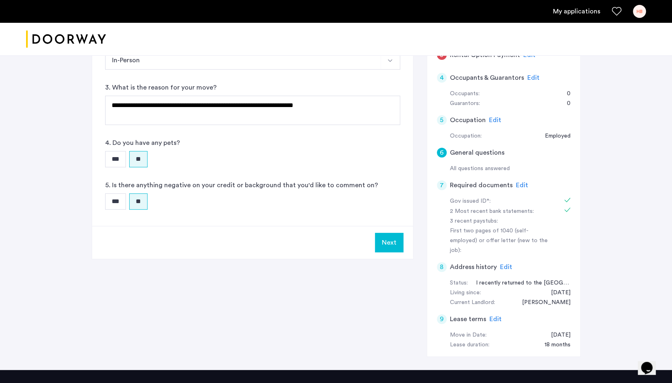
click at [490, 316] on span "Edit" at bounding box center [495, 319] width 12 height 7
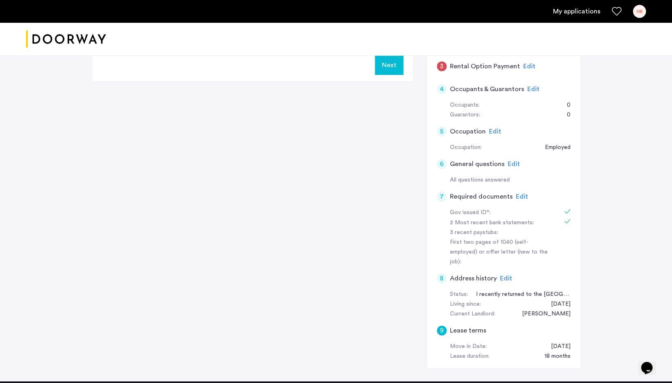
scroll to position [53, 0]
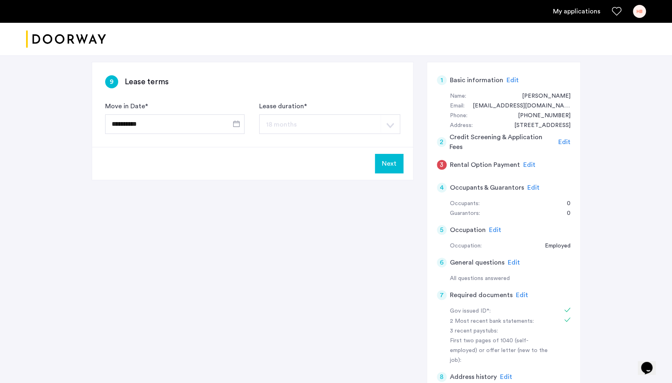
click at [392, 163] on button "Next" at bounding box center [389, 164] width 29 height 20
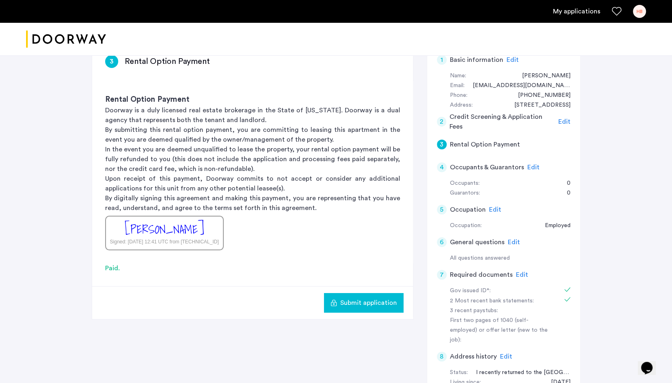
scroll to position [163, 0]
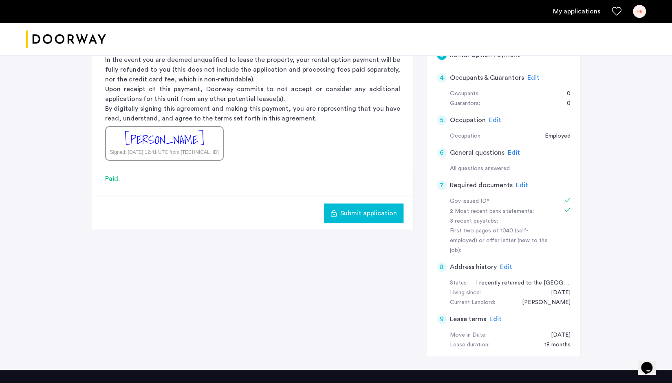
click at [362, 209] on span "Submit application" at bounding box center [368, 214] width 57 height 10
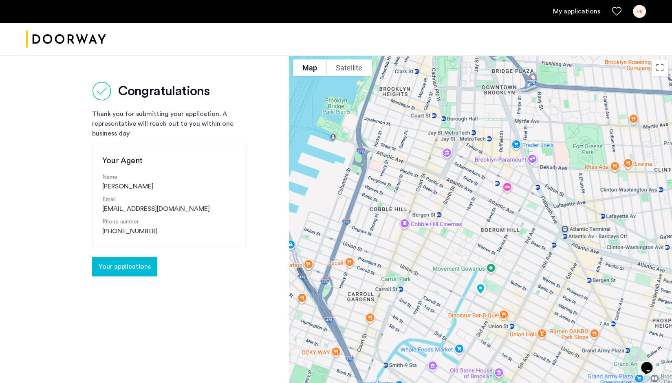
click at [180, 130] on div "Thank you for submitting your application. A representative will reach out to y…" at bounding box center [169, 123] width 155 height 29
click at [119, 265] on span "Your applications" at bounding box center [125, 267] width 52 height 10
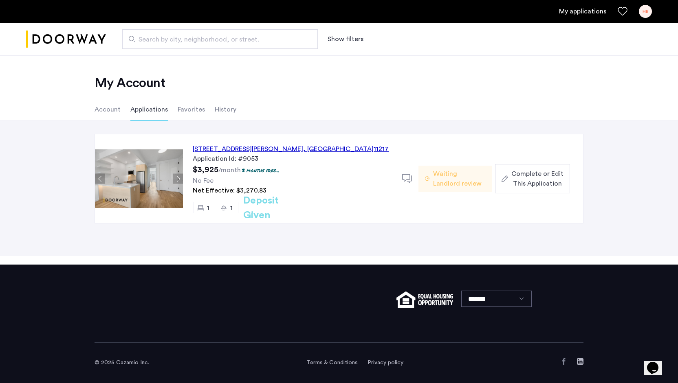
click at [417, 243] on div "558 Sackett Street, Unit 6A, Brooklyn , NY 11217 Application Id: #9053 $3,925 /…" at bounding box center [339, 188] width 678 height 135
click at [583, 11] on link "My applications" at bounding box center [582, 12] width 47 height 10
click at [259, 147] on div "558 Sackett Street, Unit 6A, Brooklyn , NY 11217" at bounding box center [291, 149] width 196 height 10
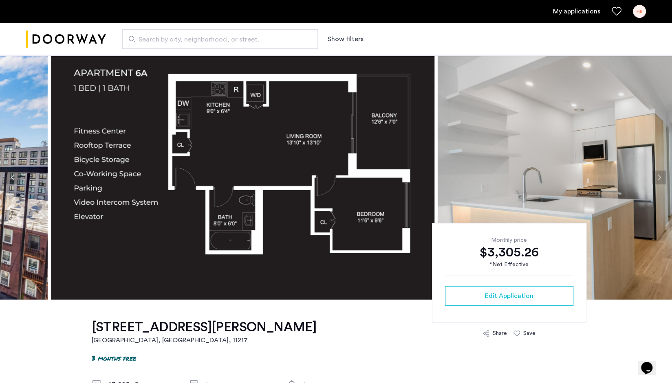
drag, startPoint x: 58, startPoint y: 144, endPoint x: 347, endPoint y: 181, distance: 291.7
click at [347, 181] on img at bounding box center [242, 177] width 383 height 244
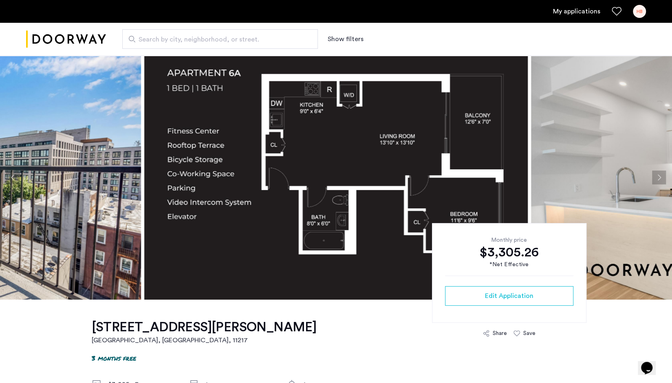
click at [640, 9] on div "HB" at bounding box center [639, 11] width 13 height 13
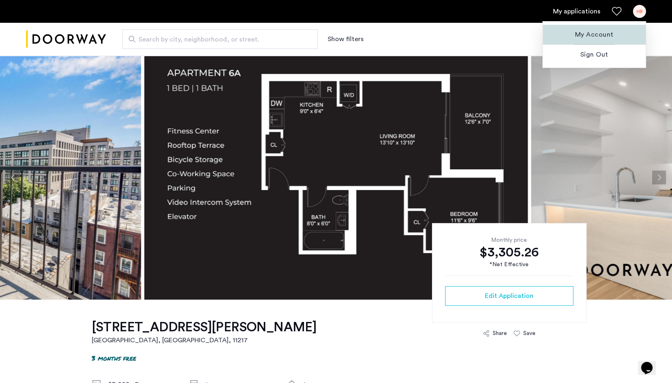
click at [596, 33] on span "My Account" at bounding box center [594, 35] width 90 height 10
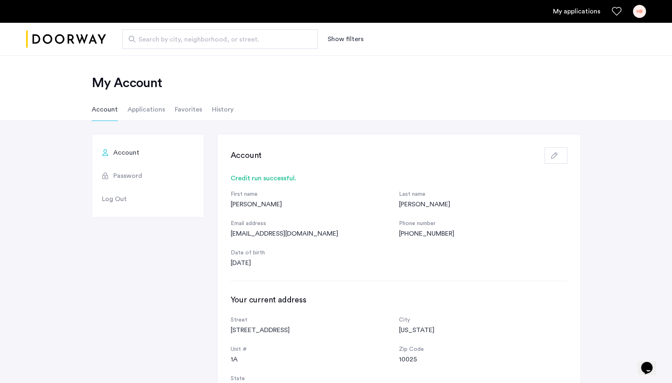
click at [113, 198] on span "Log Out" at bounding box center [114, 199] width 25 height 10
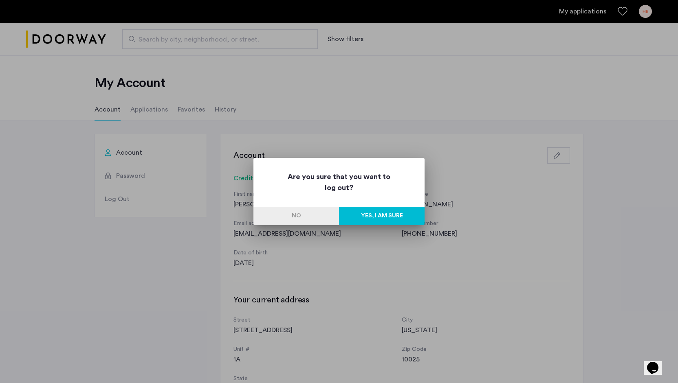
click at [391, 215] on button "Yes, I am sure" at bounding box center [382, 216] width 86 height 18
